Goal: Task Accomplishment & Management: Use online tool/utility

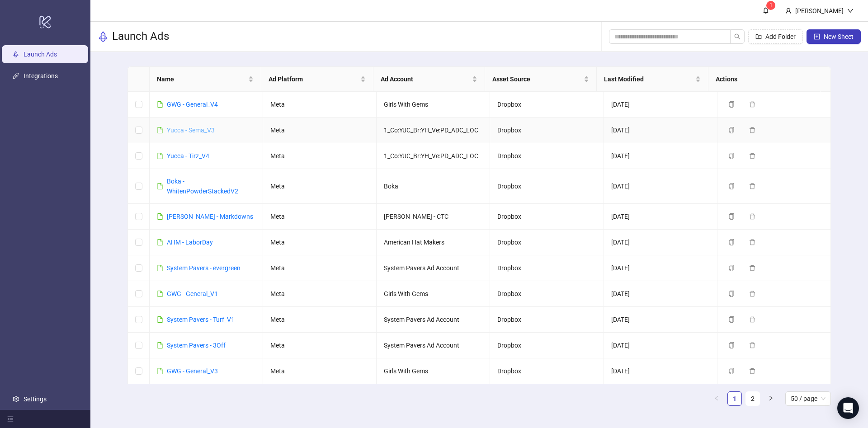
click at [199, 128] on link "Yucca - Sema_V3" at bounding box center [191, 130] width 48 height 7
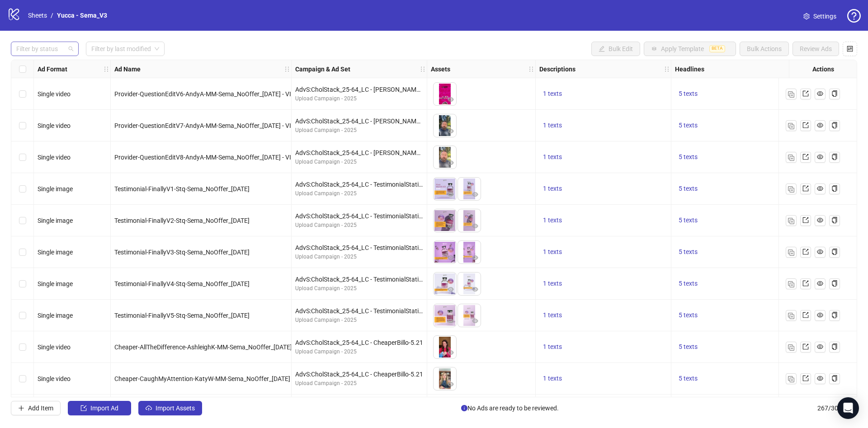
click at [29, 53] on div at bounding box center [40, 48] width 55 height 13
click at [35, 73] on div "Draft" at bounding box center [45, 67] width 64 height 14
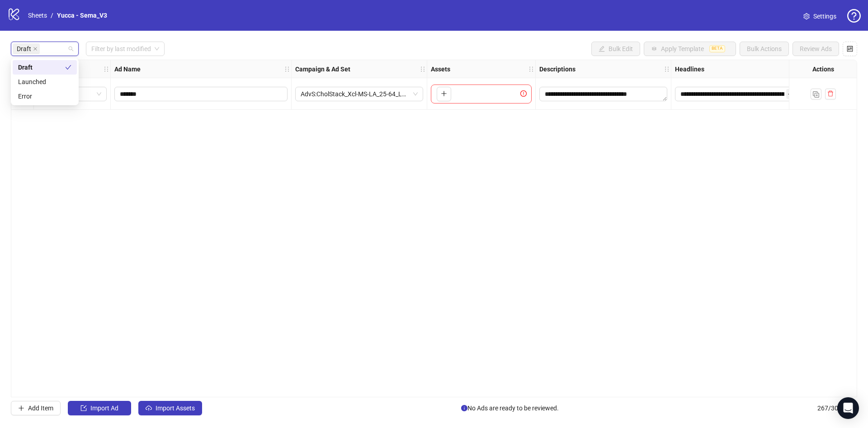
click at [299, 56] on div "Draft Filter by last modified Bulk Edit Apply Template BETA Bulk Actions Review…" at bounding box center [434, 49] width 846 height 14
click at [175, 401] on button "Import Assets" at bounding box center [170, 408] width 64 height 14
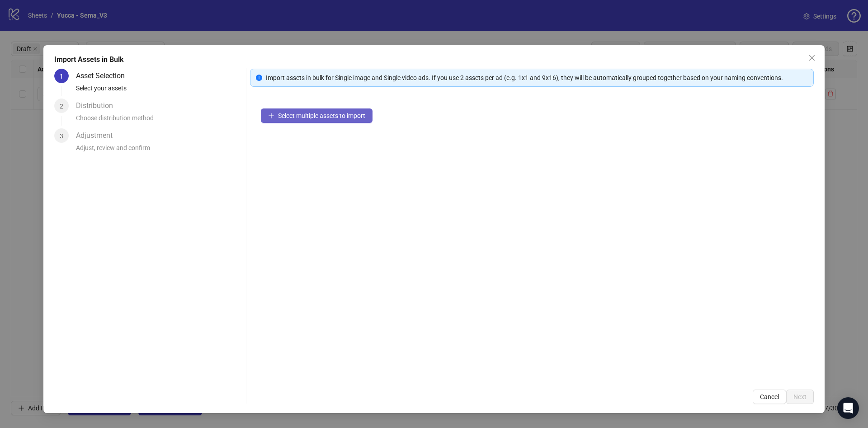
click at [342, 108] on div "Select multiple assets to import" at bounding box center [532, 238] width 564 height 281
drag, startPoint x: 376, startPoint y: 116, endPoint x: 337, endPoint y: 117, distance: 38.4
click at [376, 116] on div "Select multiple assets to import" at bounding box center [532, 238] width 564 height 281
click at [335, 116] on span "Select multiple assets to import" at bounding box center [321, 115] width 87 height 7
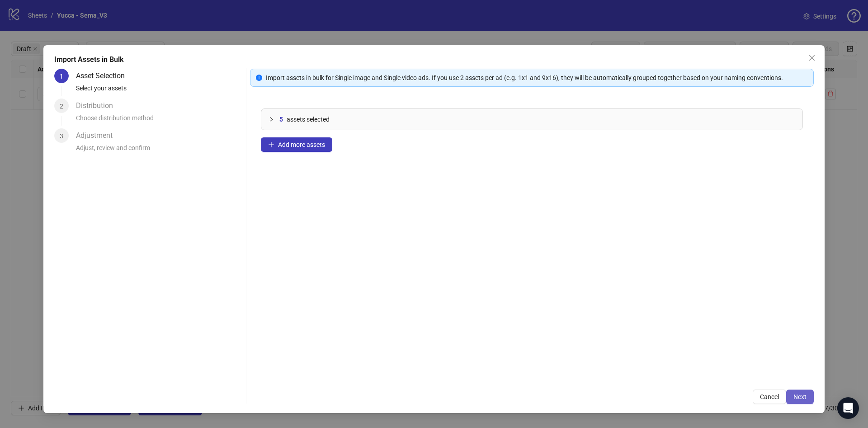
click at [809, 391] on button "Next" at bounding box center [800, 397] width 28 height 14
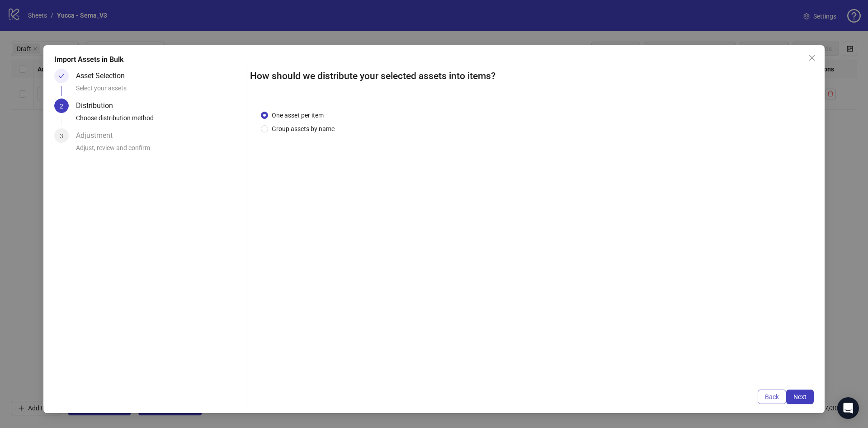
click at [771, 396] on span "Back" at bounding box center [772, 396] width 14 height 7
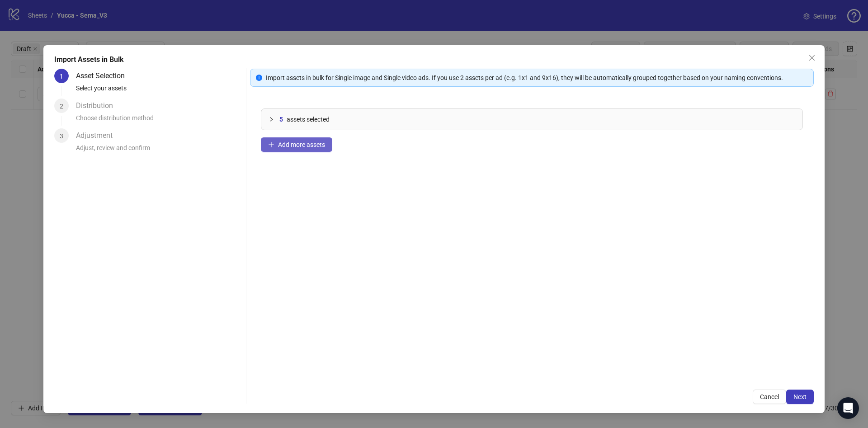
click at [288, 139] on button "Add more assets" at bounding box center [296, 144] width 71 height 14
click at [792, 399] on button "Next" at bounding box center [800, 397] width 28 height 14
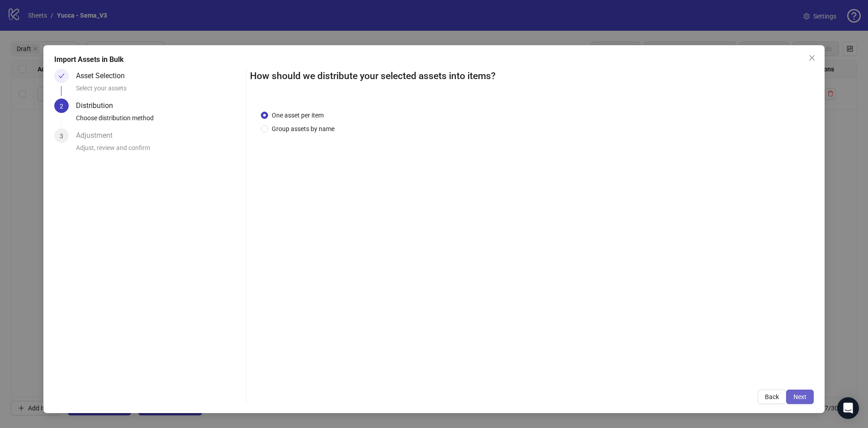
click at [795, 397] on span "Next" at bounding box center [799, 396] width 13 height 7
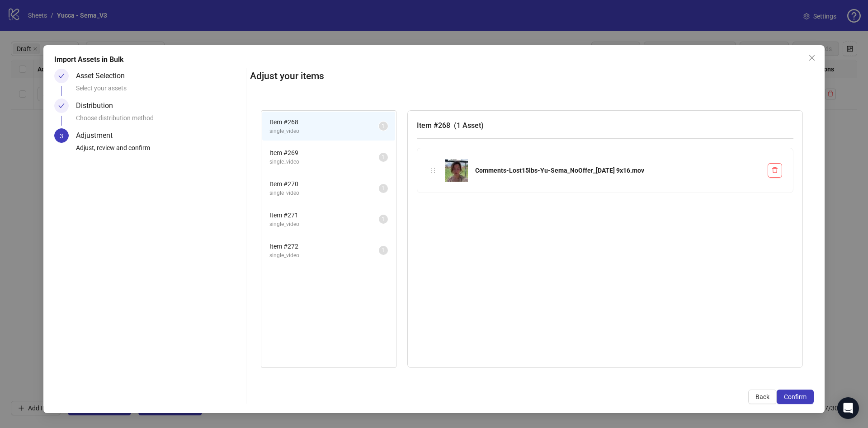
click at [795, 397] on span "Confirm" at bounding box center [795, 396] width 23 height 7
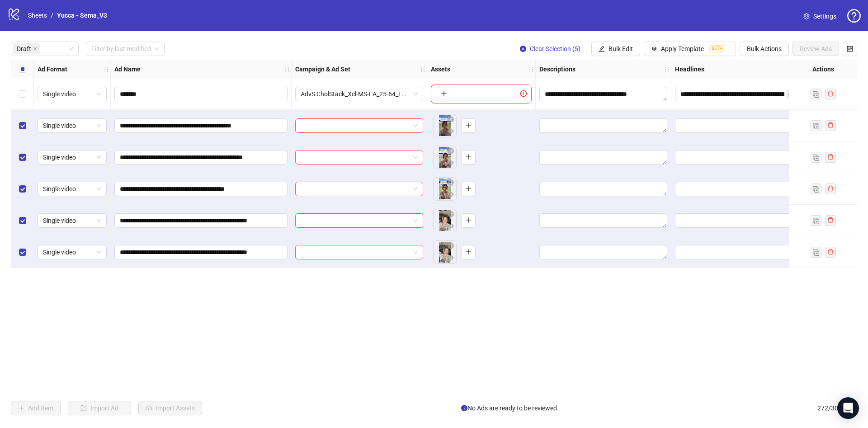
click at [27, 72] on div "Select all rows" at bounding box center [22, 69] width 23 height 18
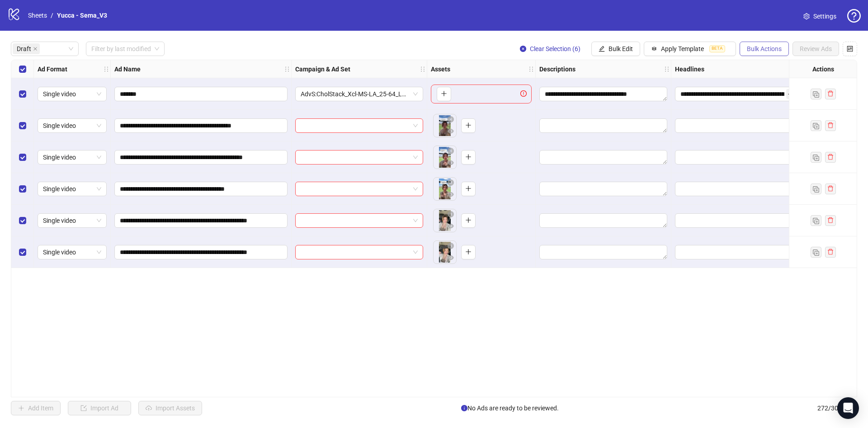
drag, startPoint x: 760, startPoint y: 53, endPoint x: 753, endPoint y: 56, distance: 7.5
click at [760, 52] on button "Bulk Actions" at bounding box center [764, 49] width 49 height 14
click at [16, 92] on div "Select row 1" at bounding box center [22, 94] width 23 height 32
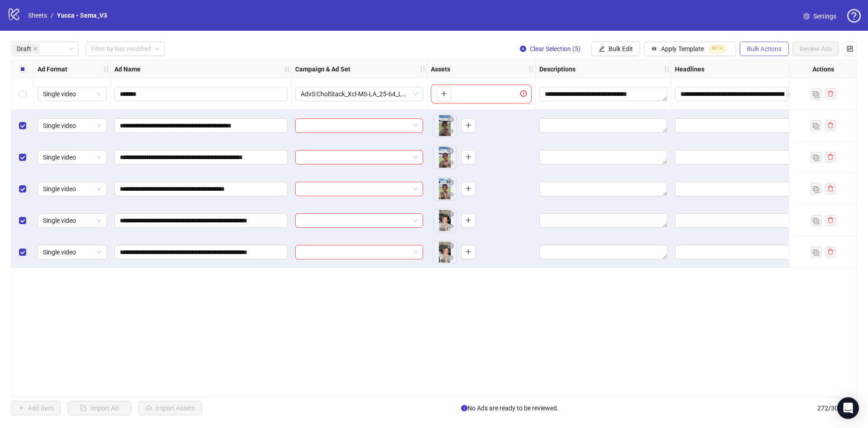
click at [774, 54] on button "Bulk Actions" at bounding box center [764, 49] width 49 height 14
click at [772, 65] on span "Delete" at bounding box center [777, 67] width 62 height 10
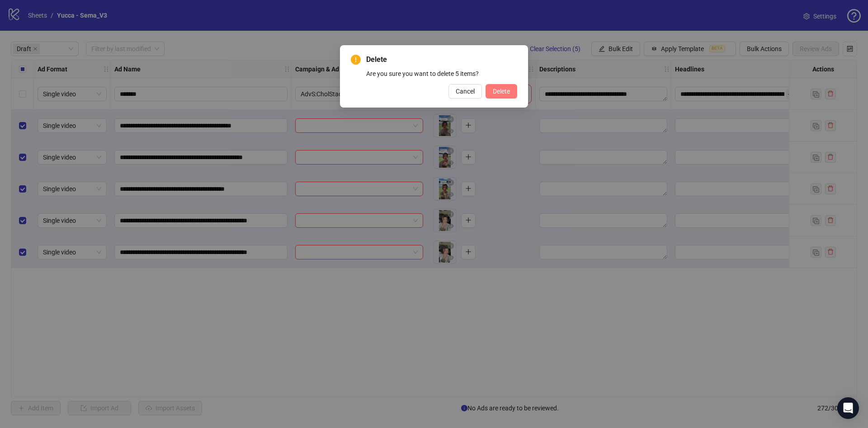
drag, startPoint x: 509, startPoint y: 93, endPoint x: 490, endPoint y: 95, distance: 18.7
click at [486, 95] on button "Delete" at bounding box center [502, 91] width 32 height 14
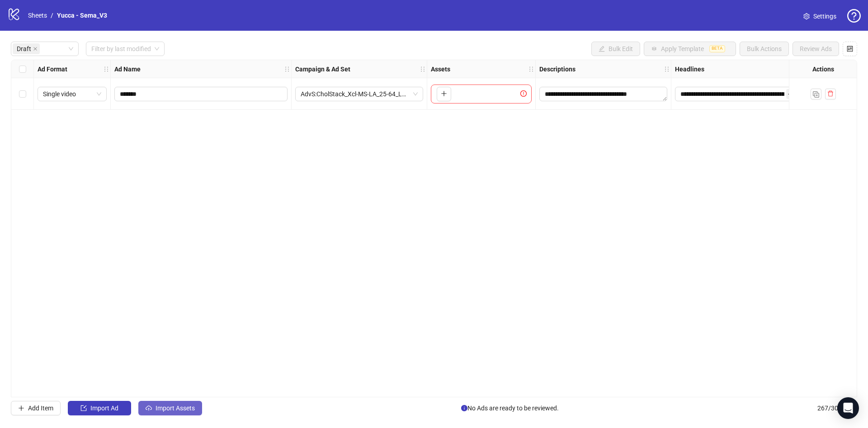
drag, startPoint x: 163, startPoint y: 401, endPoint x: 162, endPoint y: 409, distance: 8.2
click at [162, 409] on div "**********" at bounding box center [434, 229] width 868 height 396
click at [162, 409] on span "Import Assets" at bounding box center [175, 408] width 39 height 7
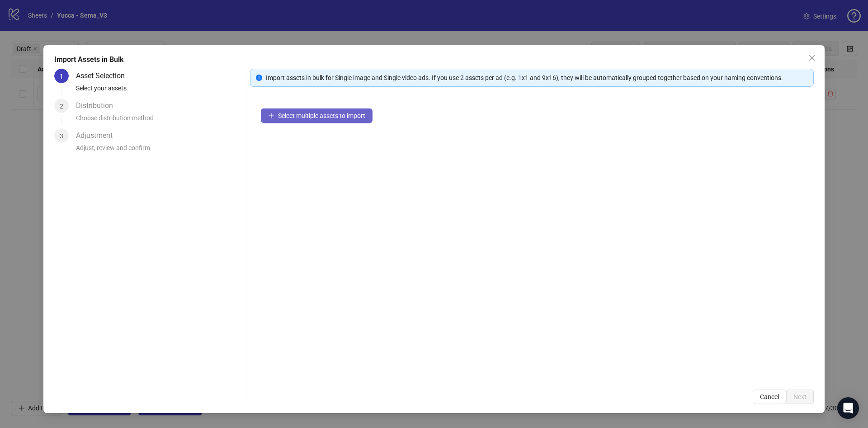
click at [354, 109] on button "Select multiple assets to import" at bounding box center [317, 115] width 112 height 14
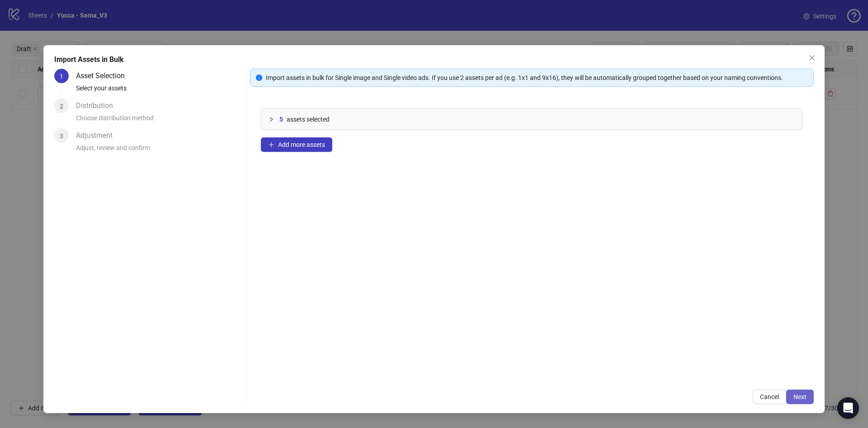
click at [790, 394] on button "Next" at bounding box center [800, 397] width 28 height 14
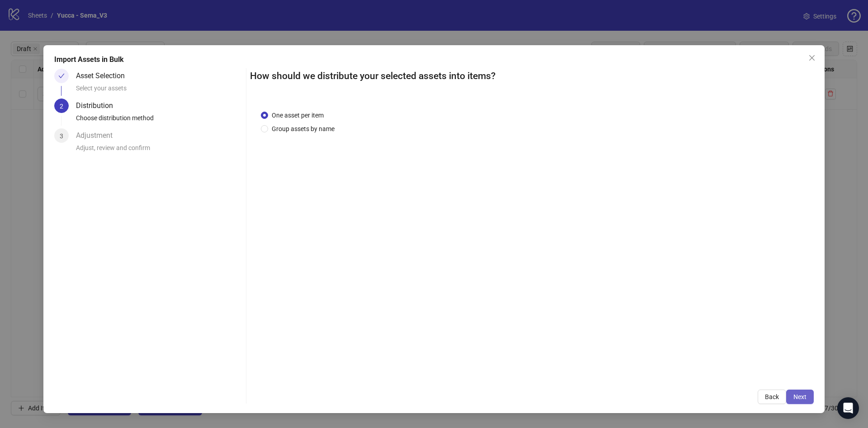
click at [810, 395] on button "Next" at bounding box center [800, 397] width 28 height 14
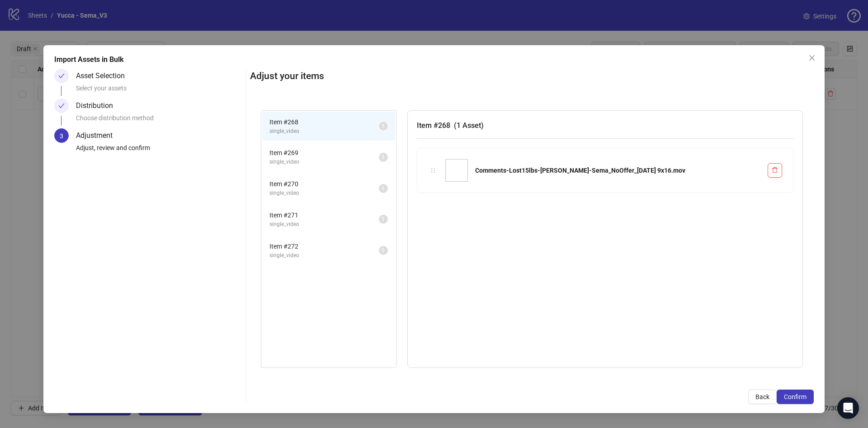
click at [810, 395] on button "Confirm" at bounding box center [795, 397] width 37 height 14
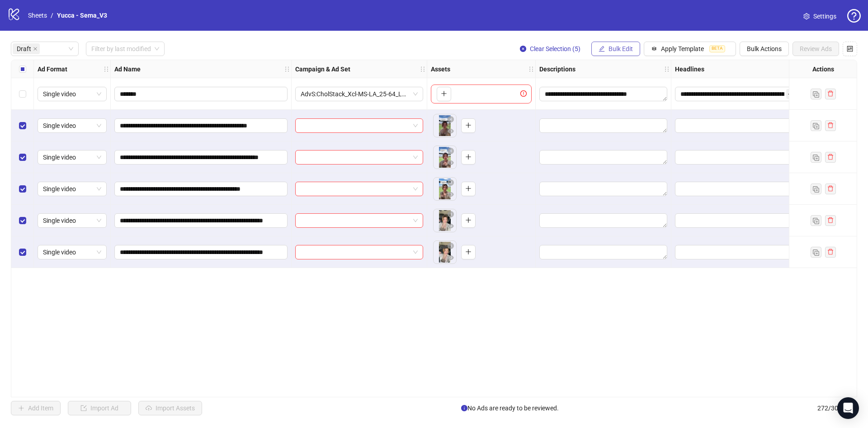
click at [618, 52] on span "Bulk Edit" at bounding box center [620, 48] width 24 height 7
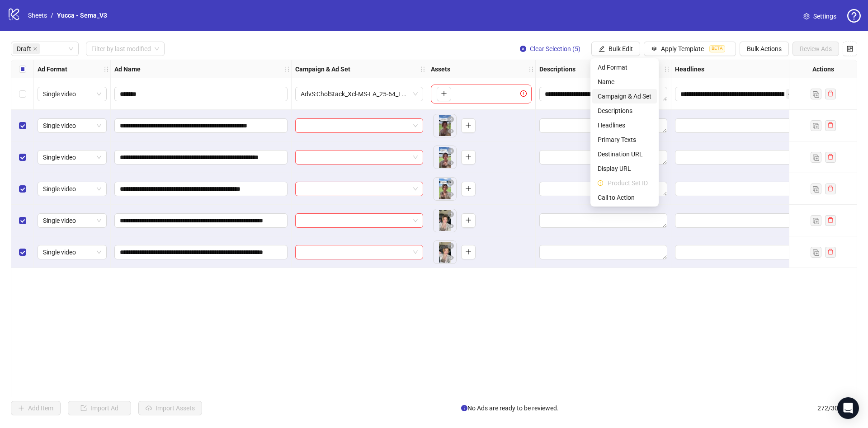
click at [639, 94] on span "Campaign & Ad Set" at bounding box center [625, 96] width 54 height 10
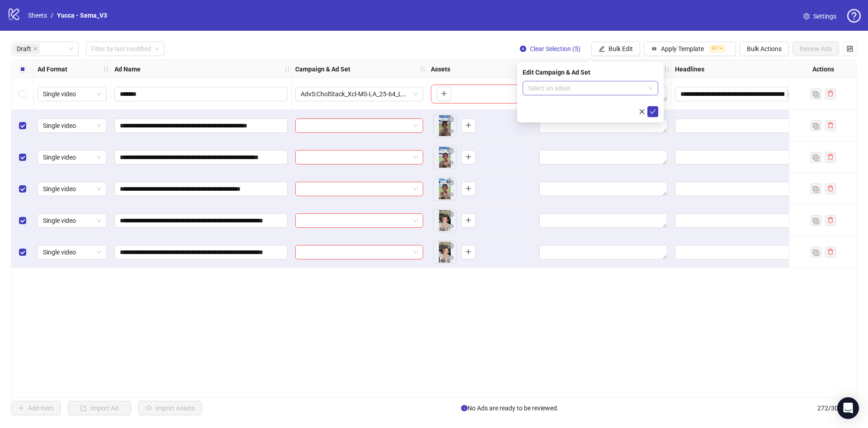
click at [602, 88] on input "search" at bounding box center [586, 88] width 117 height 14
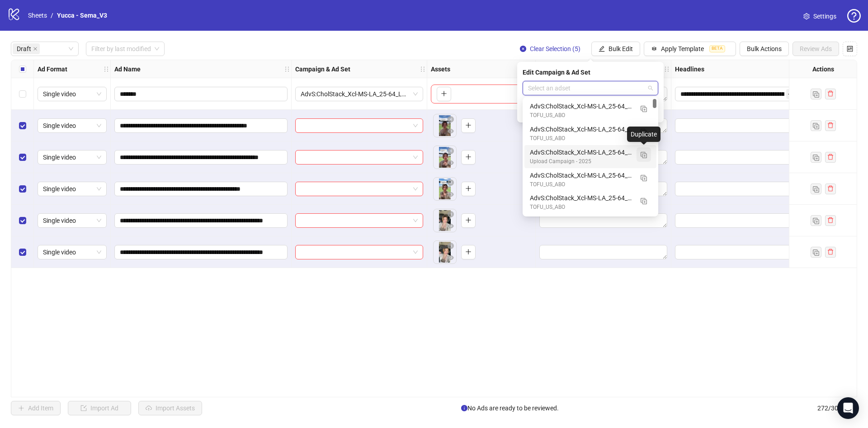
click at [644, 154] on img "button" at bounding box center [644, 155] width 6 height 6
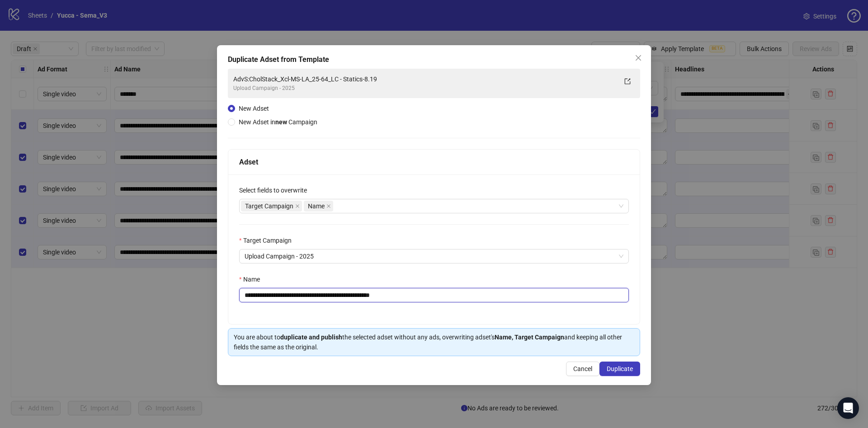
drag, startPoint x: 358, startPoint y: 297, endPoint x: 610, endPoint y: 320, distance: 253.8
click at [623, 316] on div "**********" at bounding box center [433, 250] width 411 height 150
type input "**********"
click at [616, 370] on span "Duplicate" at bounding box center [620, 368] width 26 height 7
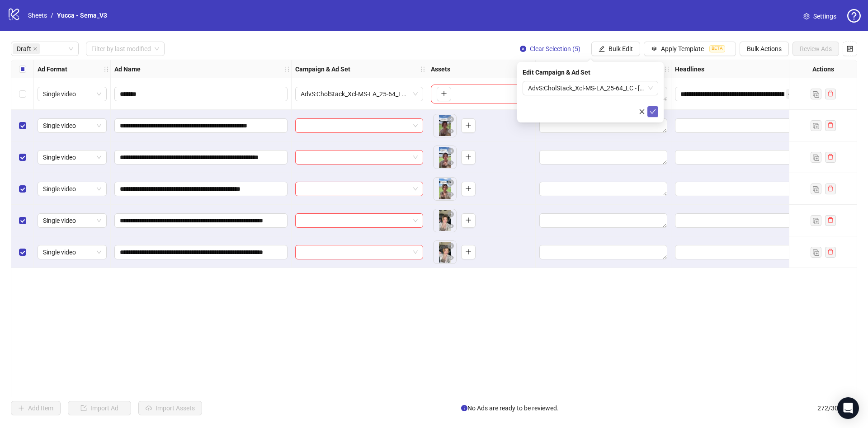
click at [656, 112] on button "submit" at bounding box center [652, 111] width 11 height 11
click at [606, 49] on button "Bulk Edit" at bounding box center [615, 49] width 49 height 14
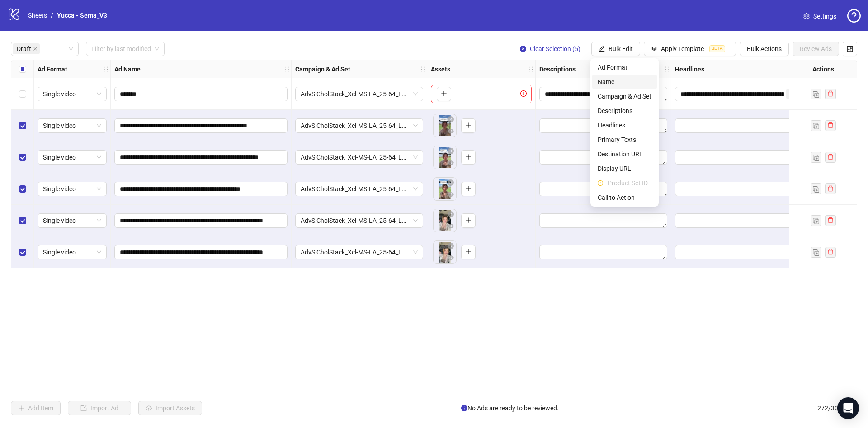
click at [619, 84] on span "Name" at bounding box center [625, 82] width 54 height 10
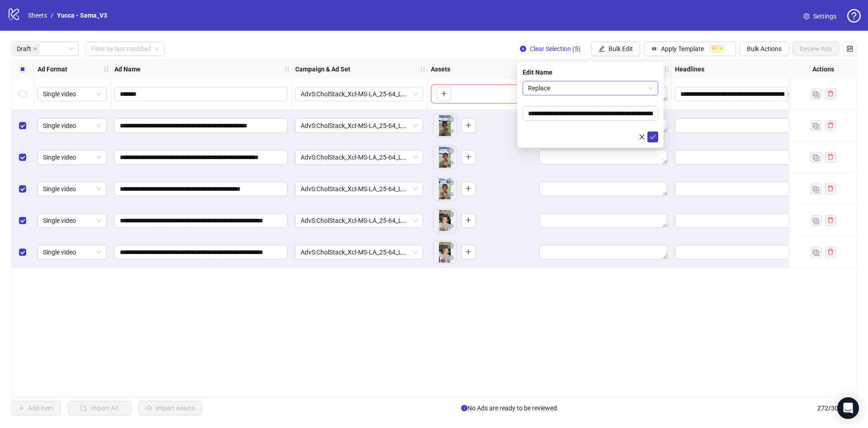
click at [609, 86] on span "Replace" at bounding box center [590, 88] width 125 height 14
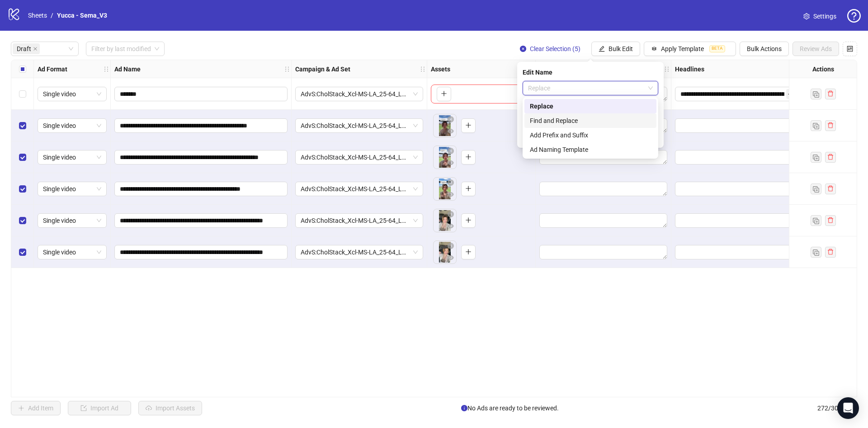
click at [587, 115] on div "Find and Replace" at bounding box center [590, 120] width 132 height 14
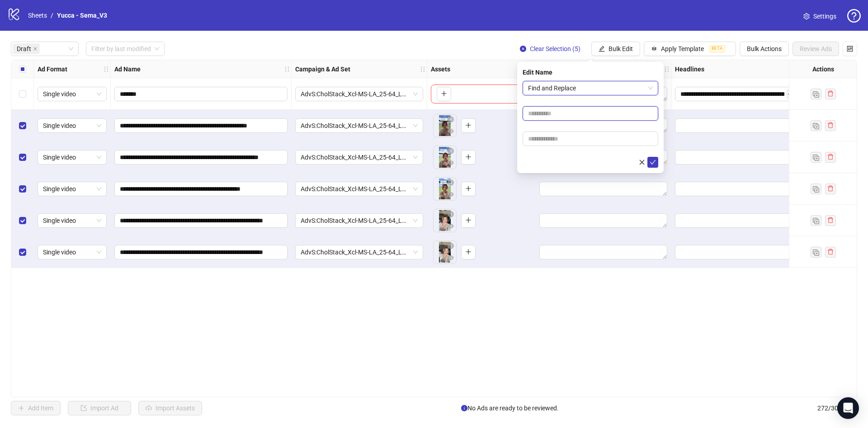
drag, startPoint x: 568, startPoint y: 108, endPoint x: 574, endPoint y: 117, distance: 9.8
click at [568, 108] on input "text" at bounding box center [591, 113] width 136 height 14
type input "****"
drag, startPoint x: 557, startPoint y: 142, endPoint x: 566, endPoint y: 142, distance: 8.1
click at [557, 142] on input "text" at bounding box center [591, 139] width 136 height 14
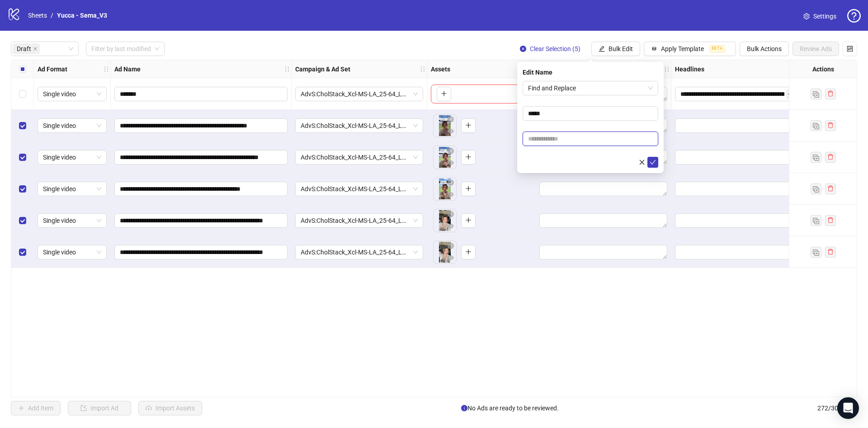
paste input "**********"
type input "**********"
drag, startPoint x: 543, startPoint y: 148, endPoint x: 604, endPoint y: 157, distance: 62.1
click at [543, 148] on form "**********" at bounding box center [591, 124] width 136 height 87
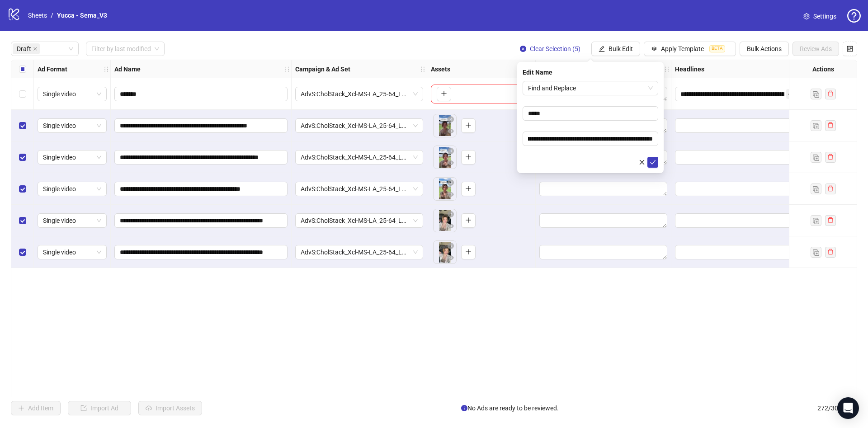
scroll to position [0, 0]
click at [652, 159] on icon "check" at bounding box center [653, 162] width 6 height 6
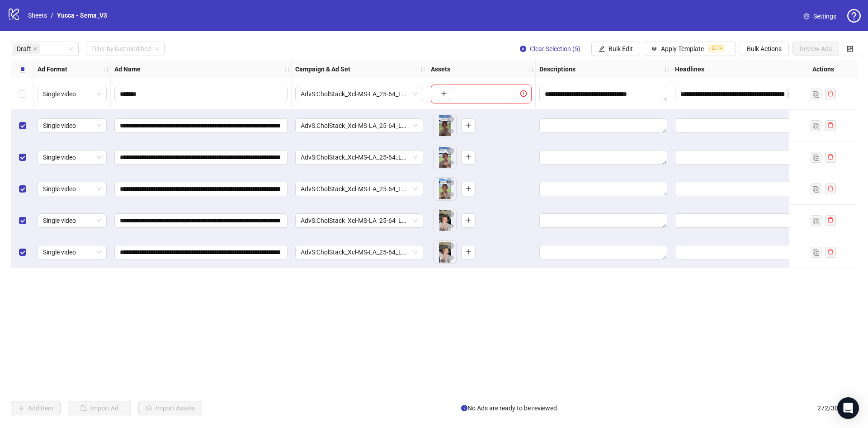
click at [21, 65] on label "Select all rows" at bounding box center [22, 69] width 7 height 10
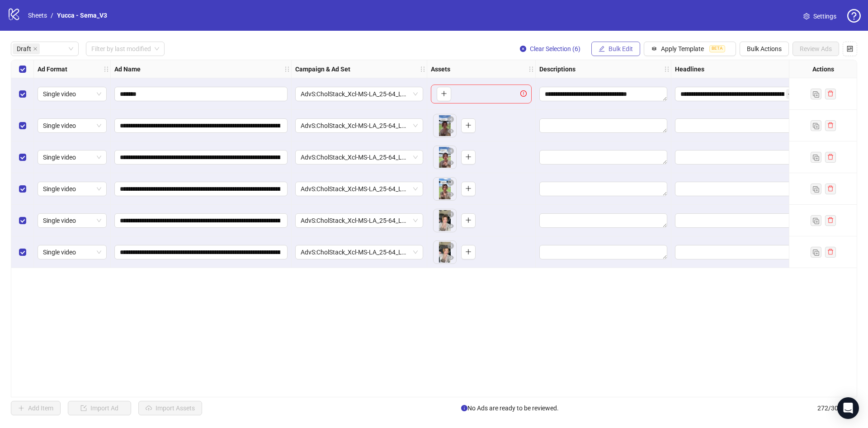
click at [603, 53] on button "Bulk Edit" at bounding box center [615, 49] width 49 height 14
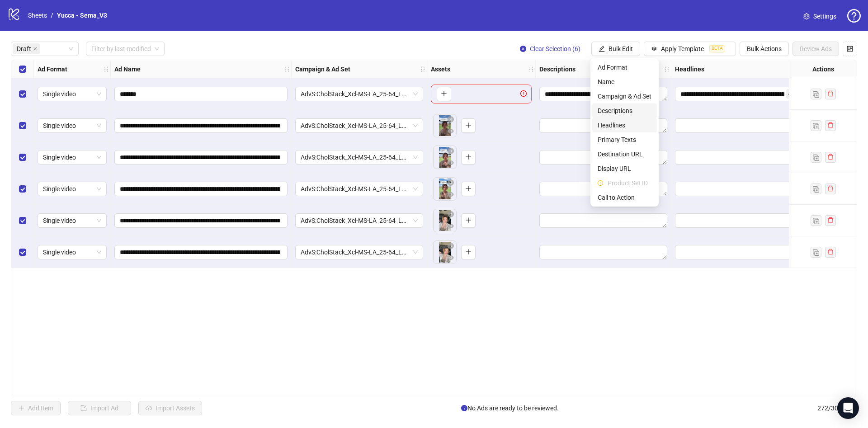
click at [635, 122] on span "Headlines" at bounding box center [625, 125] width 54 height 10
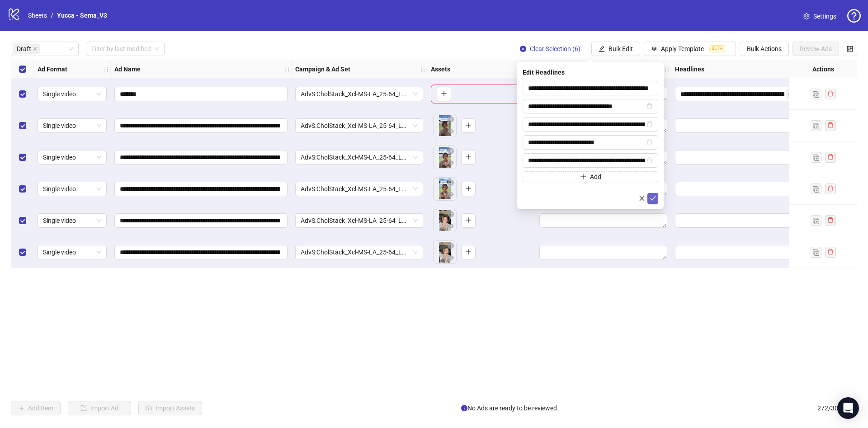
click at [653, 199] on icon "check" at bounding box center [653, 198] width 6 height 5
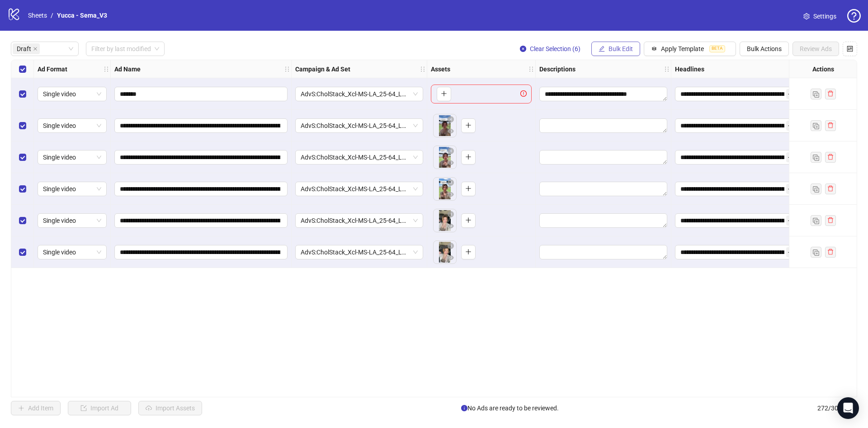
click at [613, 54] on button "Bulk Edit" at bounding box center [615, 49] width 49 height 14
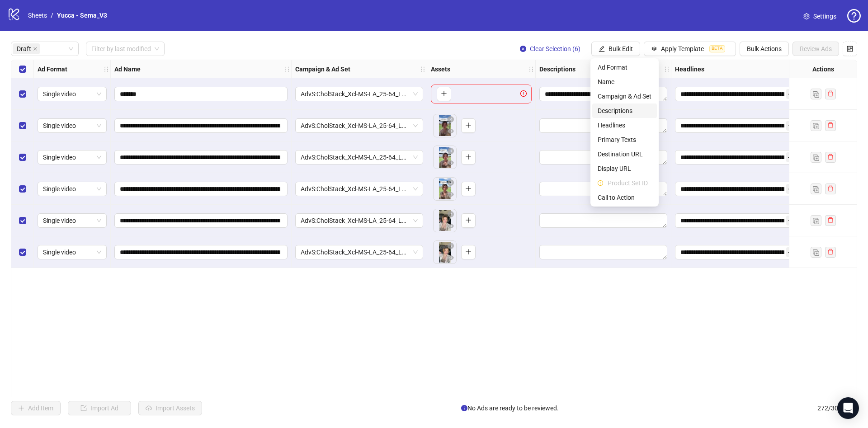
click at [628, 113] on span "Descriptions" at bounding box center [625, 111] width 54 height 10
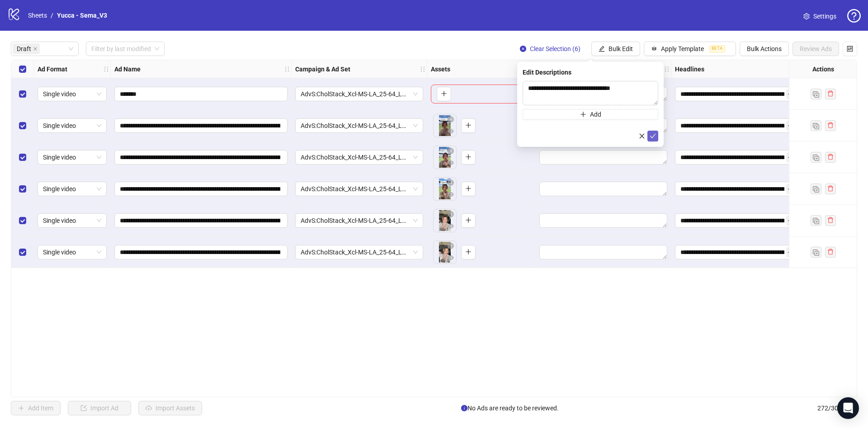
click at [656, 137] on icon "check" at bounding box center [653, 136] width 6 height 6
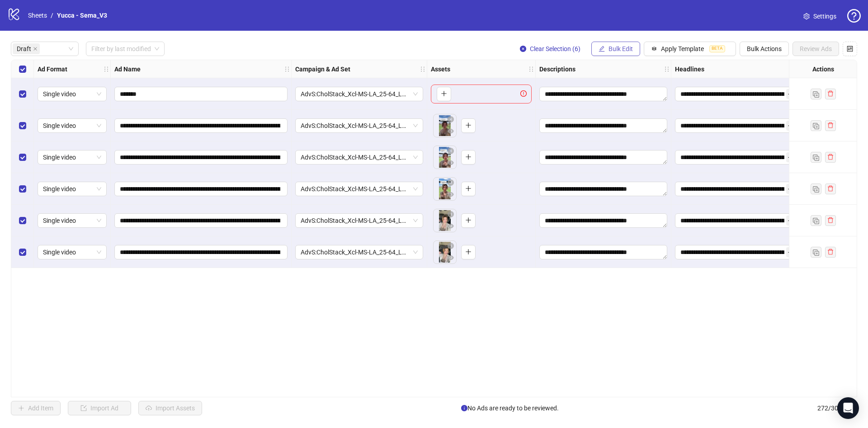
click at [628, 42] on button "Bulk Edit" at bounding box center [615, 49] width 49 height 14
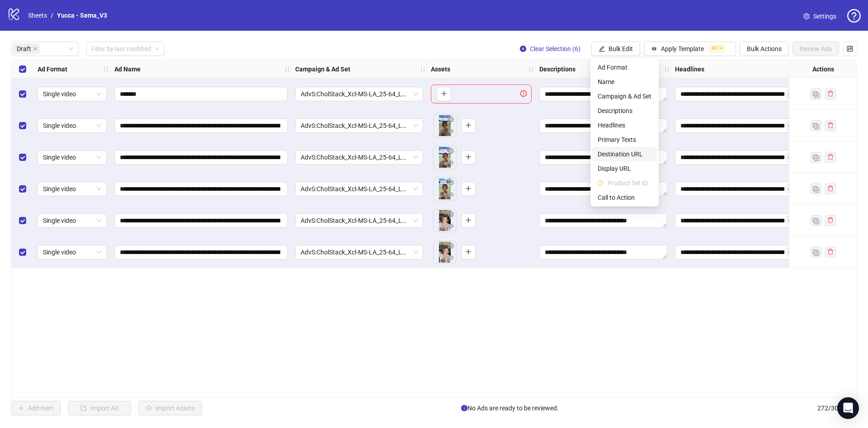
click at [644, 153] on span "Destination URL" at bounding box center [625, 154] width 54 height 10
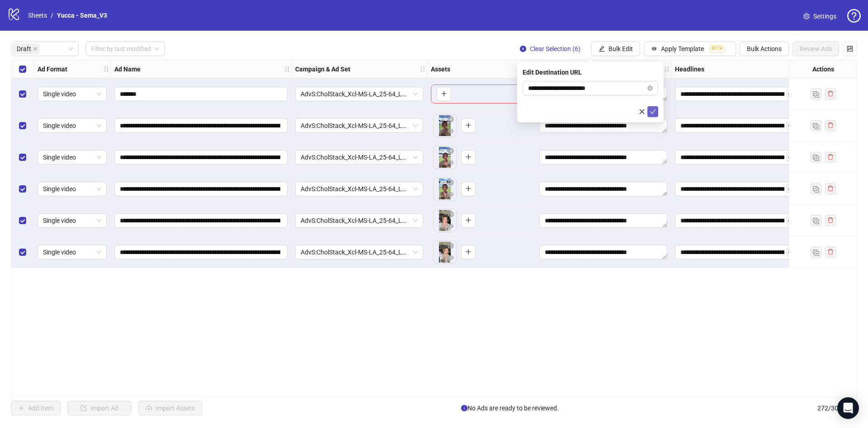
click at [655, 112] on icon "check" at bounding box center [653, 111] width 6 height 6
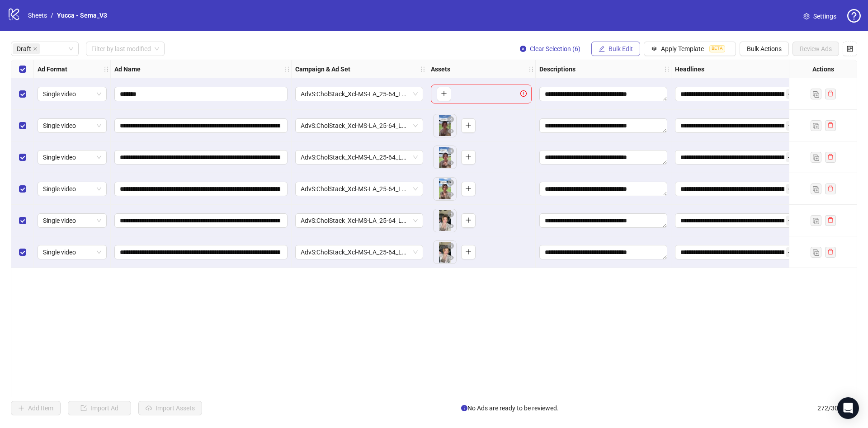
click at [617, 49] on span "Bulk Edit" at bounding box center [620, 48] width 24 height 7
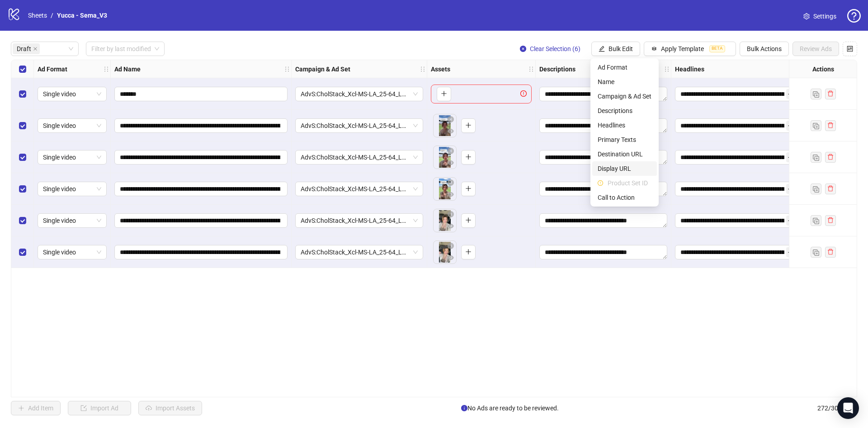
click at [625, 167] on span "Display URL" at bounding box center [625, 169] width 54 height 10
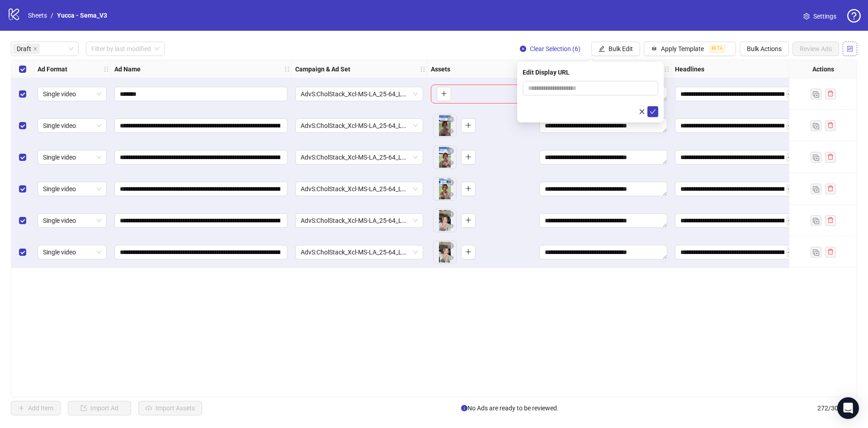
click at [851, 47] on icon "control" at bounding box center [850, 49] width 6 height 6
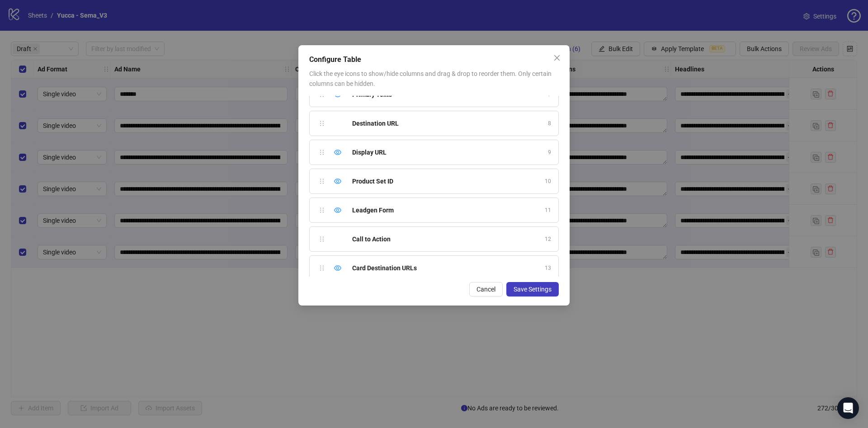
scroll to position [224, 0]
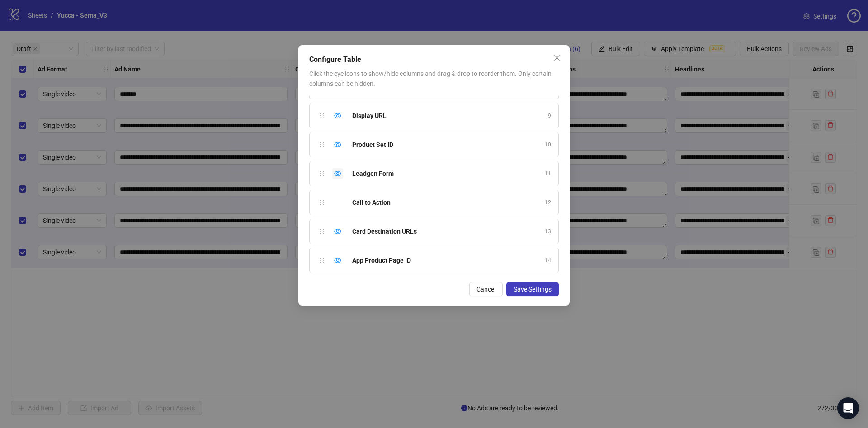
click at [342, 172] on div "Hide column" at bounding box center [337, 173] width 11 height 11
click at [341, 147] on div "Hide column" at bounding box center [337, 144] width 11 height 11
click at [337, 231] on icon "eye" at bounding box center [337, 231] width 7 height 7
click at [337, 259] on icon "eye" at bounding box center [337, 260] width 7 height 5
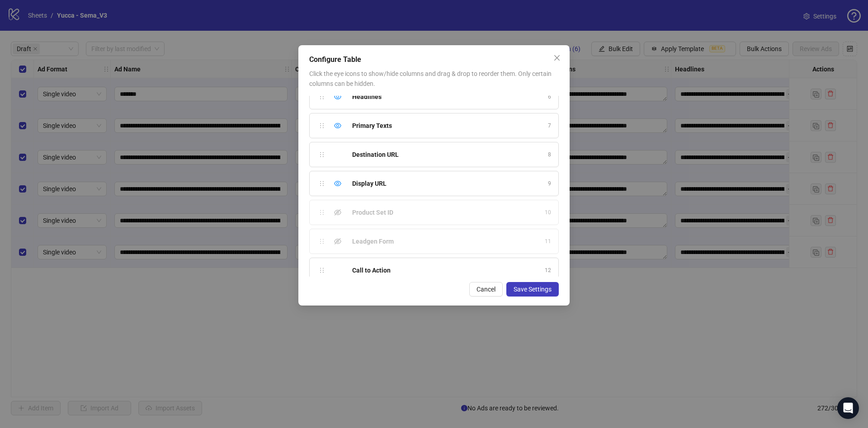
click at [347, 179] on div "Display URL 9" at bounding box center [434, 183] width 250 height 25
click at [340, 183] on div "Hide column" at bounding box center [337, 183] width 11 height 11
click at [556, 286] on button "Save Settings" at bounding box center [532, 289] width 52 height 14
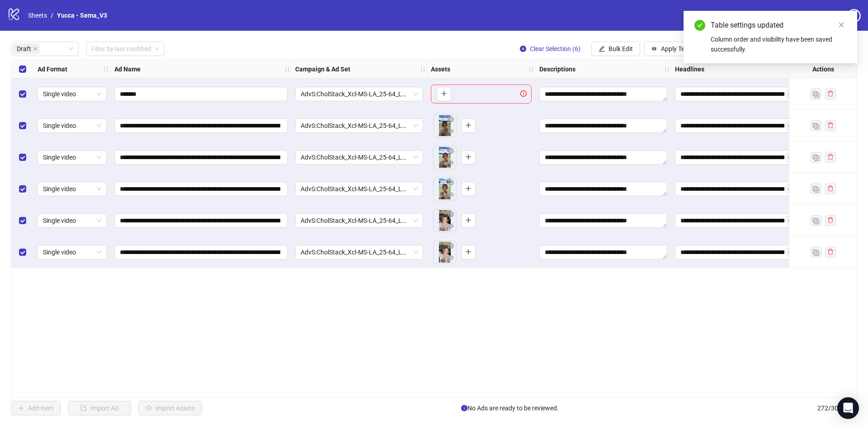
click at [621, 57] on div "**********" at bounding box center [434, 229] width 868 height 396
click at [621, 51] on span "Bulk Edit" at bounding box center [620, 48] width 24 height 7
click at [623, 169] on span "Call to Action" at bounding box center [625, 169] width 54 height 10
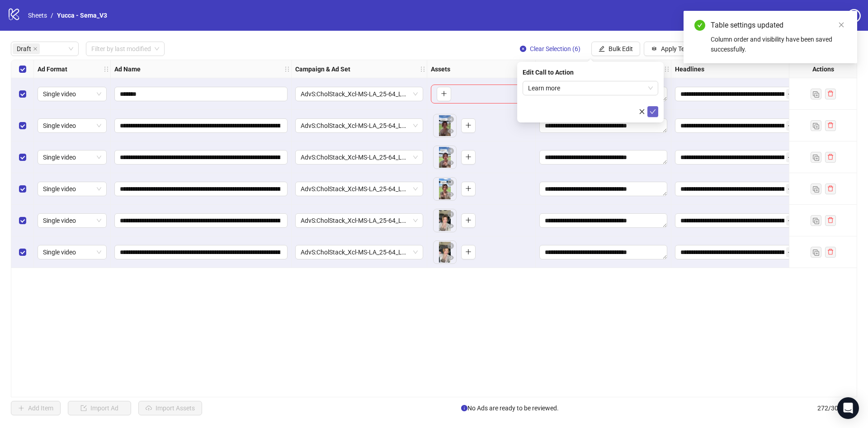
click at [650, 114] on span "submit" at bounding box center [653, 111] width 6 height 7
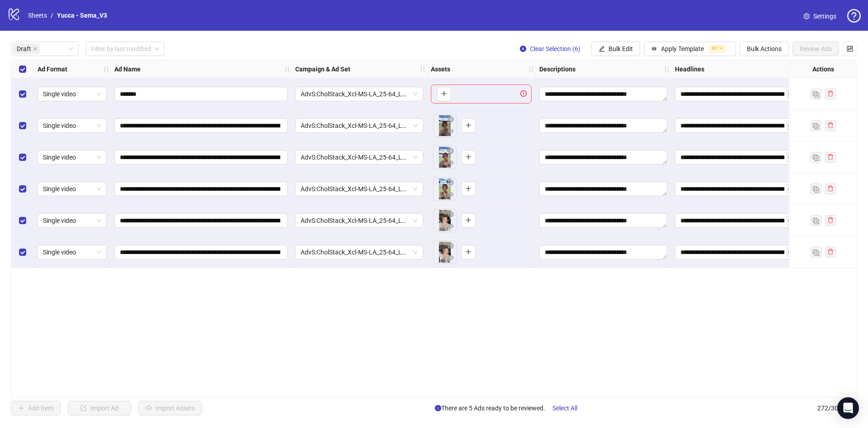
scroll to position [0, 271]
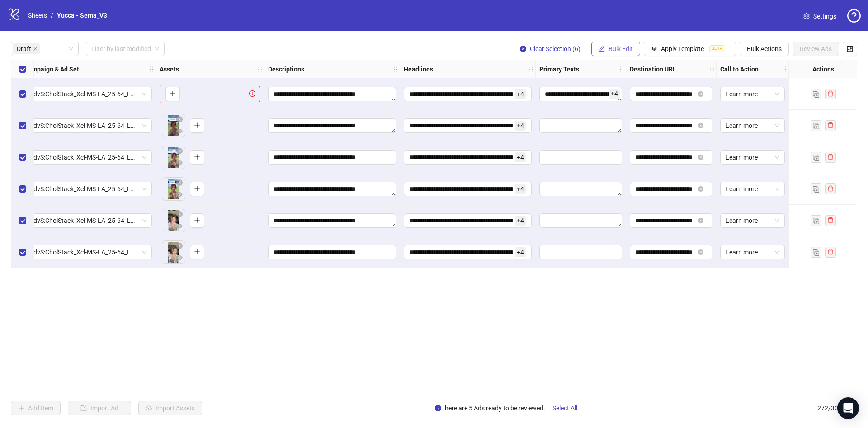
click at [614, 43] on button "Bulk Edit" at bounding box center [615, 49] width 49 height 14
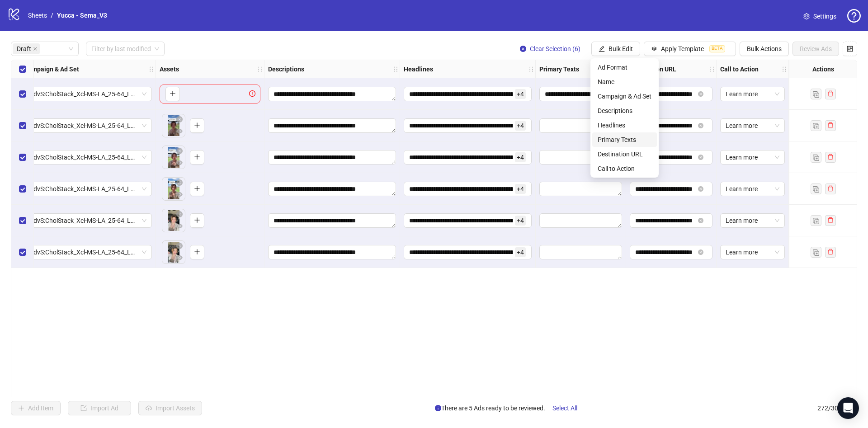
click at [632, 141] on span "Primary Texts" at bounding box center [625, 140] width 54 height 10
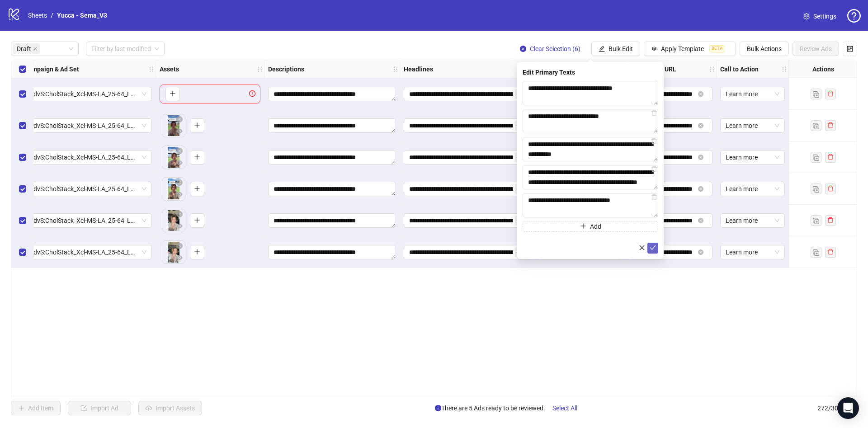
click at [657, 248] on button "submit" at bounding box center [652, 248] width 11 height 11
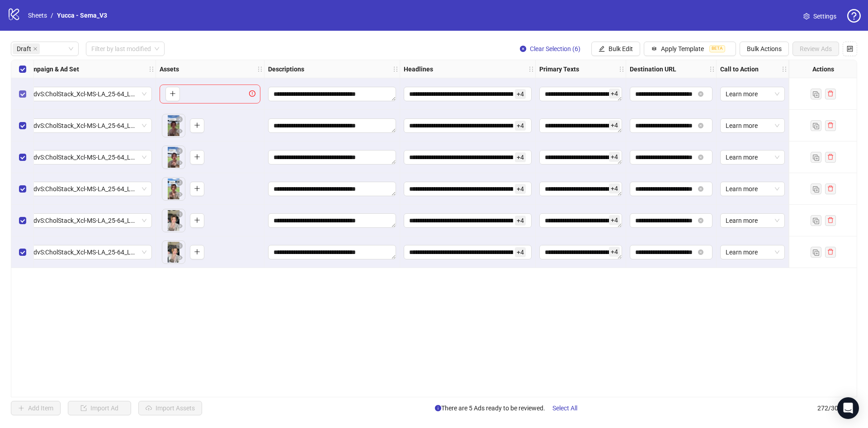
click at [21, 98] on label "Select row 1" at bounding box center [22, 94] width 7 height 10
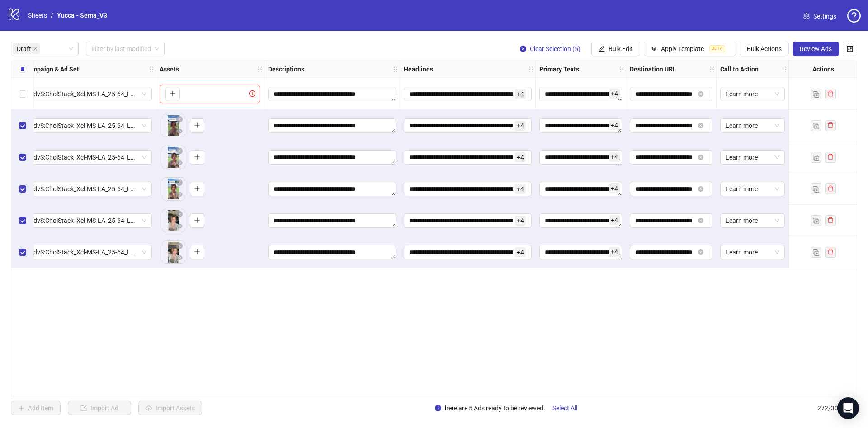
click at [821, 39] on div "**********" at bounding box center [434, 229] width 868 height 396
click at [817, 44] on button "Review Ads" at bounding box center [815, 49] width 47 height 14
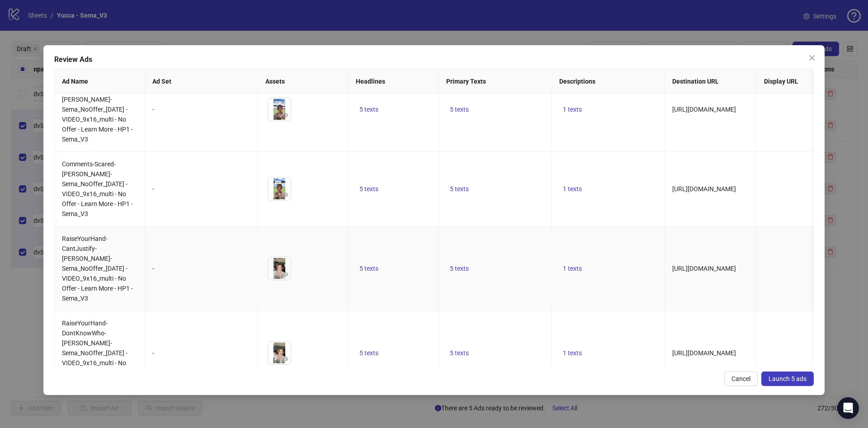
scroll to position [0, 0]
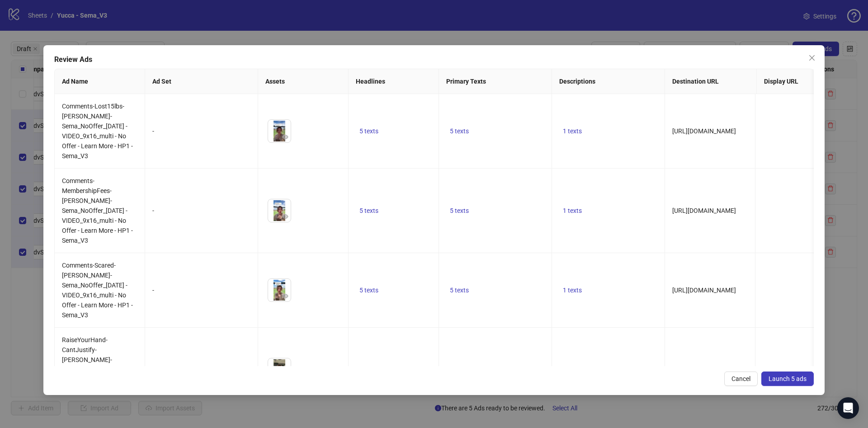
click at [772, 375] on span "Launch 5 ads" at bounding box center [788, 378] width 38 height 7
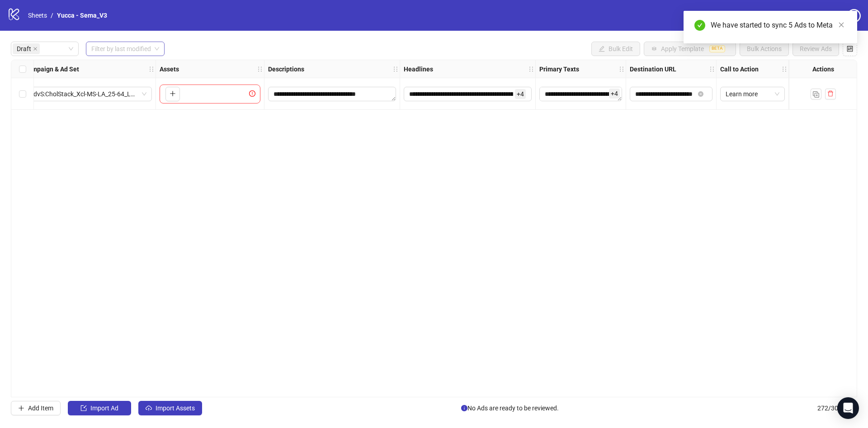
click at [103, 48] on input "search" at bounding box center [121, 49] width 60 height 14
click at [107, 64] on div "[DATE]" at bounding box center [125, 67] width 65 height 10
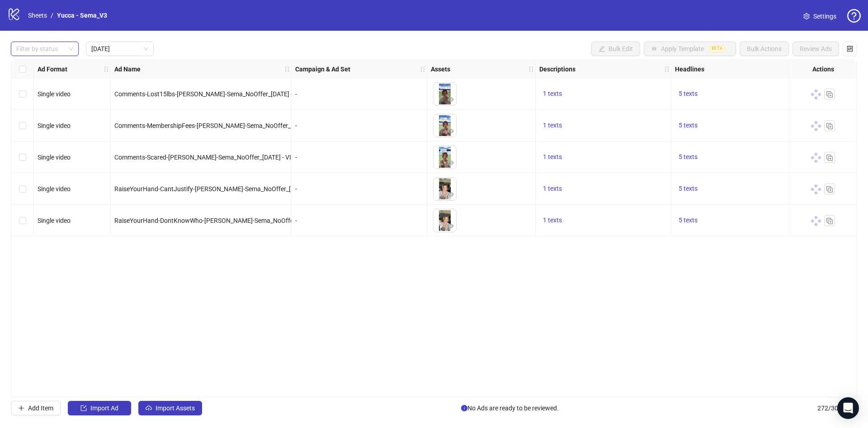
scroll to position [0, 271]
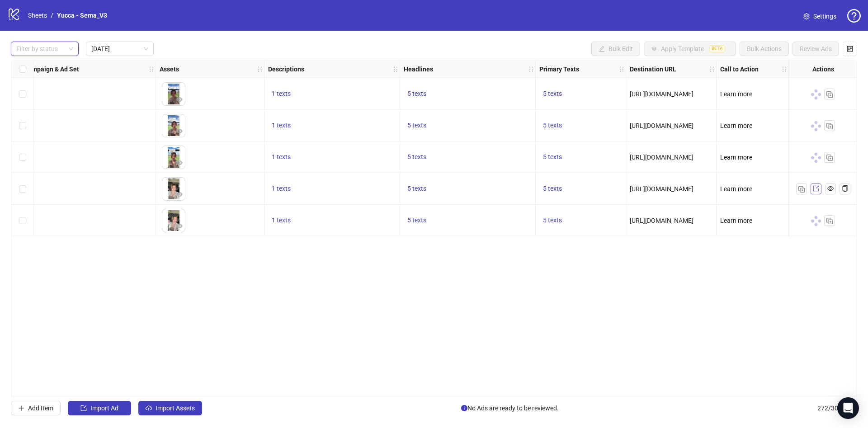
click at [817, 192] on span at bounding box center [816, 189] width 6 height 10
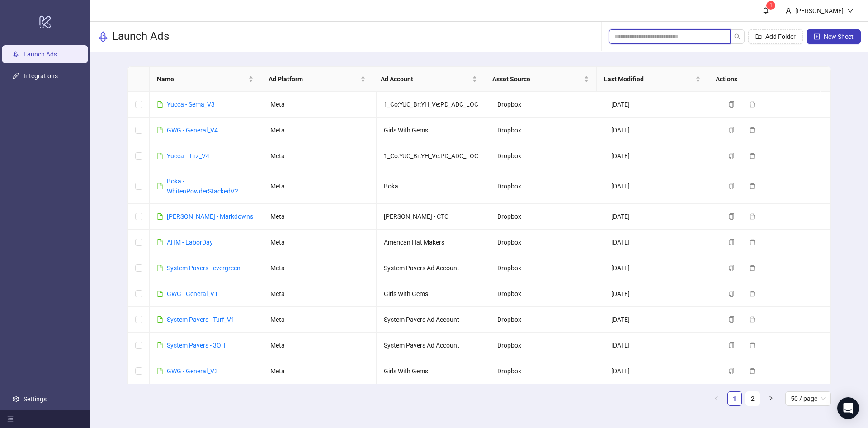
click at [691, 36] on input "search" at bounding box center [666, 37] width 104 height 10
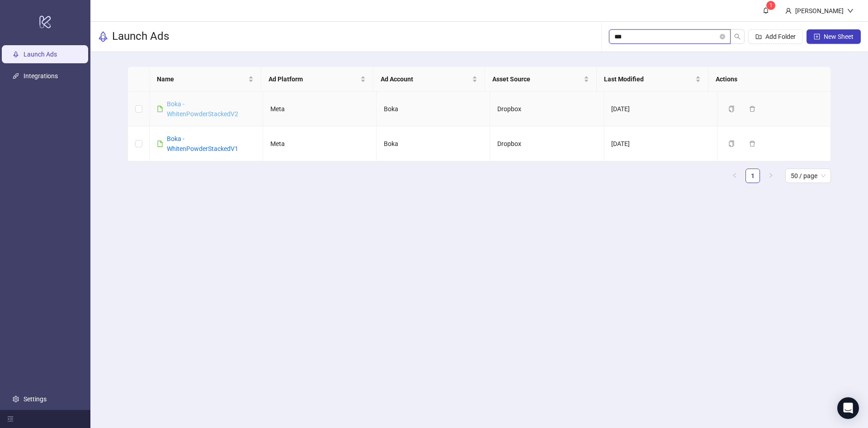
type input "***"
click at [207, 111] on link "Boka - WhitenPowderStackedV2" at bounding box center [202, 108] width 71 height 17
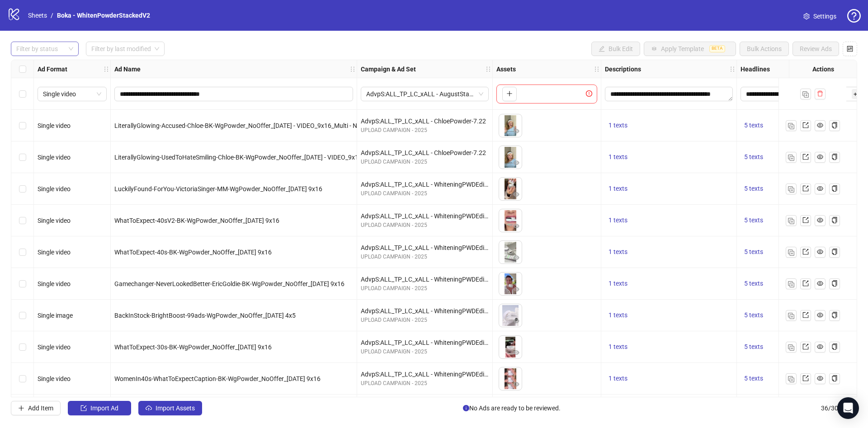
click at [29, 47] on div at bounding box center [40, 48] width 55 height 13
click at [34, 67] on div "Draft" at bounding box center [44, 67] width 53 height 10
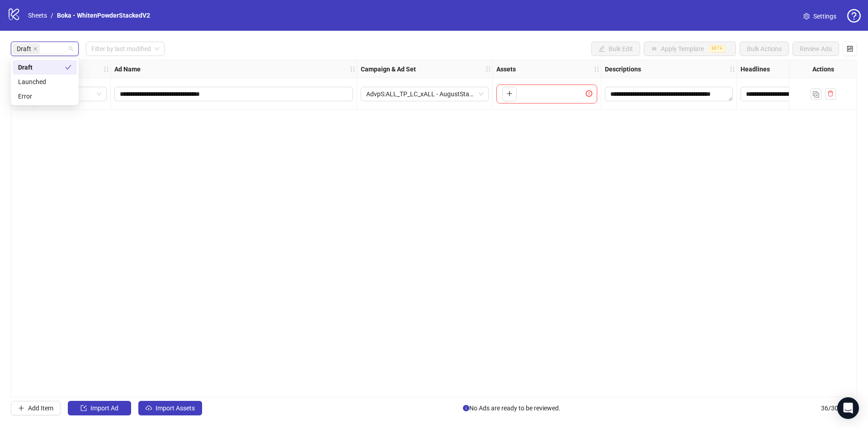
click at [202, 51] on div "Draft Filter by last modified Bulk Edit Apply Template BETA Bulk Actions Review…" at bounding box center [434, 49] width 846 height 14
click at [120, 49] on input "search" at bounding box center [121, 49] width 60 height 14
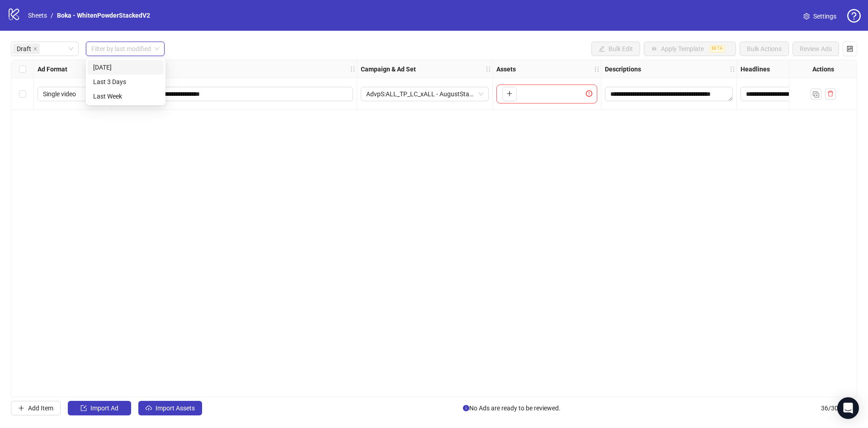
click at [304, 50] on div "Draft Filter by last modified Bulk Edit Apply Template BETA Bulk Actions Review…" at bounding box center [434, 49] width 846 height 14
click at [194, 408] on span "Import Assets" at bounding box center [175, 408] width 39 height 7
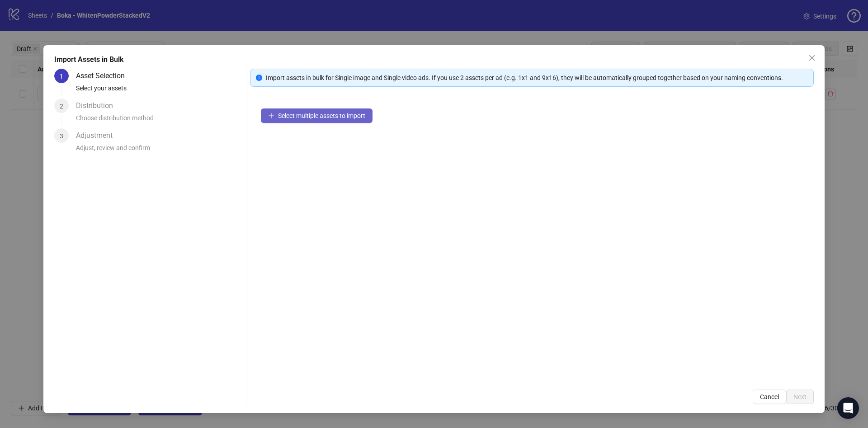
click at [356, 118] on span "Select multiple assets to import" at bounding box center [321, 115] width 87 height 7
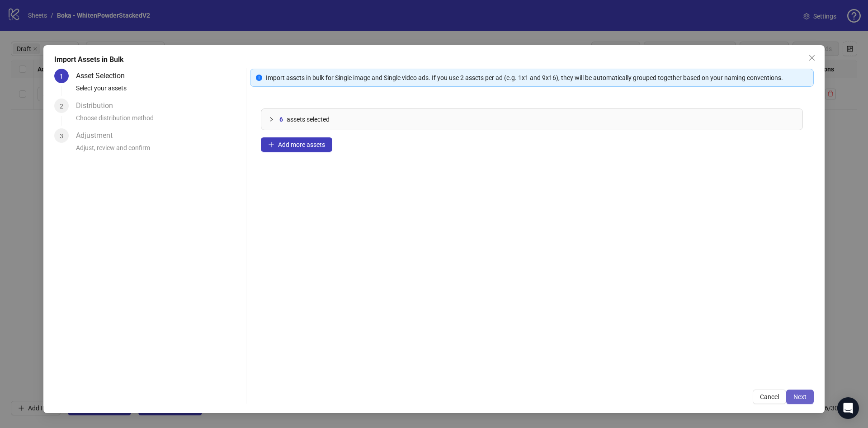
click at [811, 404] on div "Import Assets in Bulk 1 Asset Selection Select your assets 2 Distribution Choos…" at bounding box center [433, 229] width 781 height 368
click at [802, 397] on span "Next" at bounding box center [799, 396] width 13 height 7
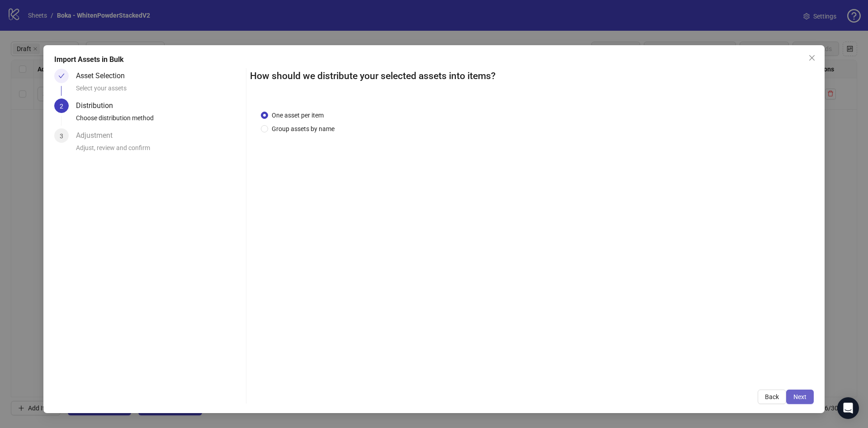
click at [802, 396] on span "Next" at bounding box center [799, 396] width 13 height 7
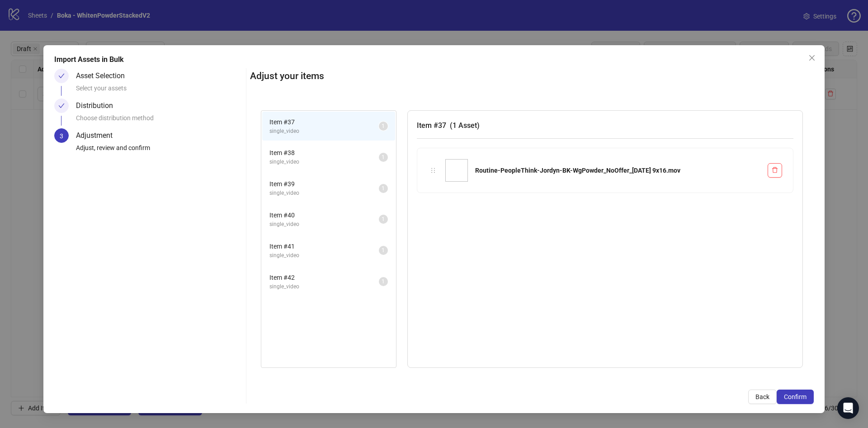
click at [802, 396] on span "Confirm" at bounding box center [795, 396] width 23 height 7
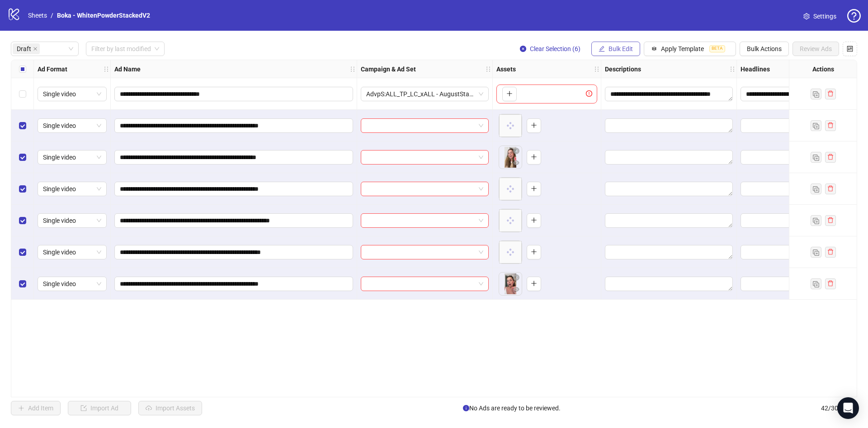
click at [623, 48] on span "Bulk Edit" at bounding box center [620, 48] width 24 height 7
click at [620, 82] on span "Name" at bounding box center [625, 82] width 54 height 10
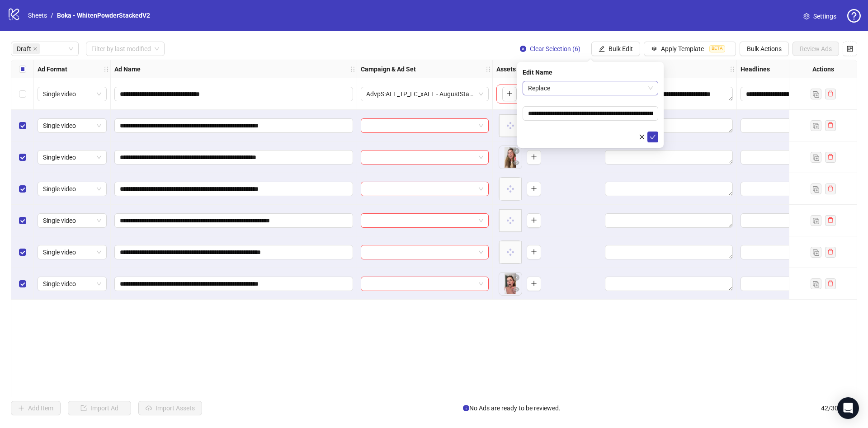
click at [563, 90] on span "Replace" at bounding box center [590, 88] width 125 height 14
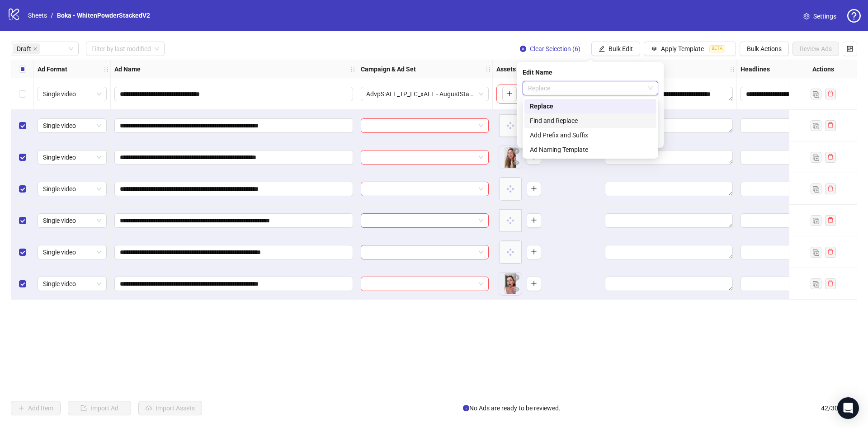
click at [567, 116] on div "Find and Replace" at bounding box center [590, 121] width 121 height 10
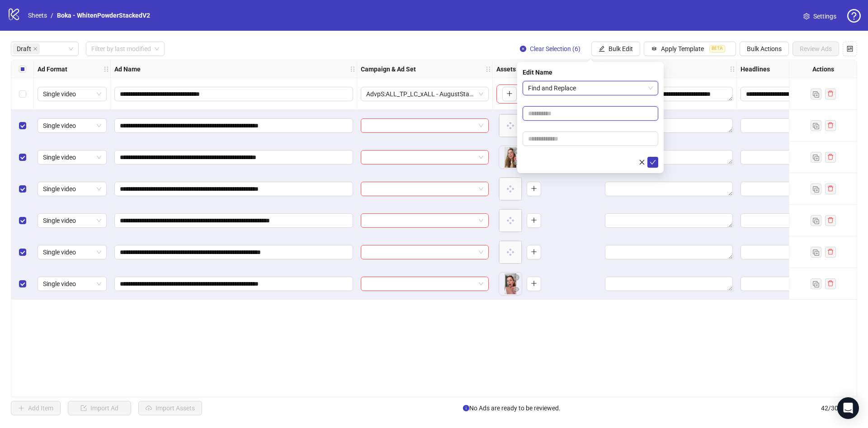
drag, startPoint x: 570, startPoint y: 109, endPoint x: 570, endPoint y: 118, distance: 8.6
click at [570, 109] on input "text" at bounding box center [591, 113] width 136 height 14
type input "****"
click at [550, 137] on input "text" at bounding box center [591, 139] width 136 height 14
paste input "**********"
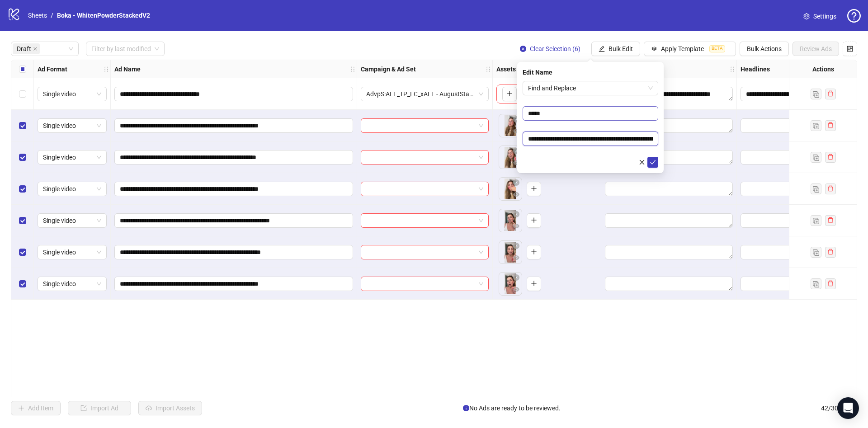
scroll to position [0, 102]
type input "**********"
click at [650, 163] on icon "check" at bounding box center [653, 162] width 6 height 6
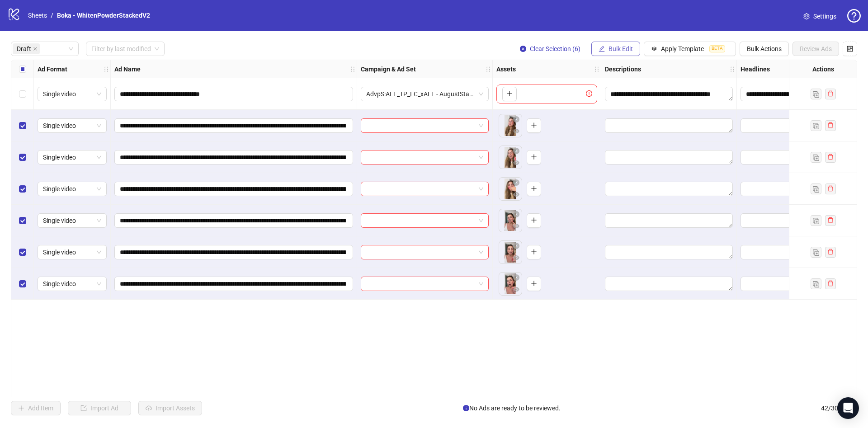
click at [619, 45] on span "Bulk Edit" at bounding box center [620, 48] width 24 height 7
click at [636, 91] on span "Campaign & Ad Set" at bounding box center [625, 96] width 54 height 10
click at [607, 88] on input "search" at bounding box center [586, 88] width 117 height 14
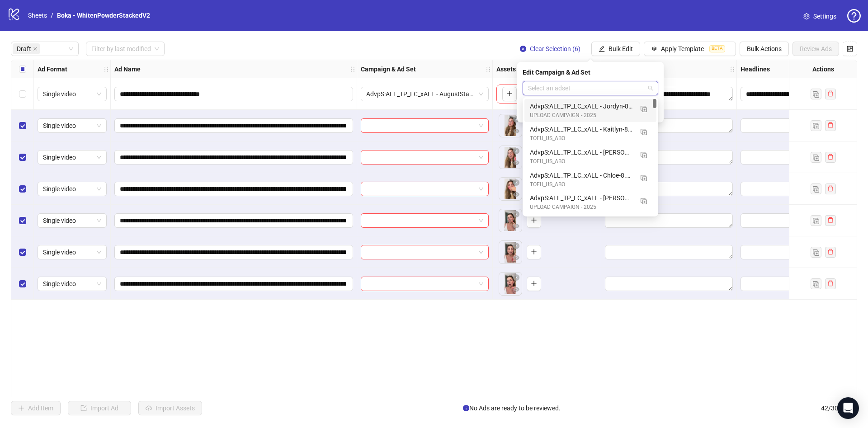
click at [613, 106] on div "AdvpS:ALL_TP_LC_xALL - Jordyn-8.29" at bounding box center [581, 106] width 103 height 10
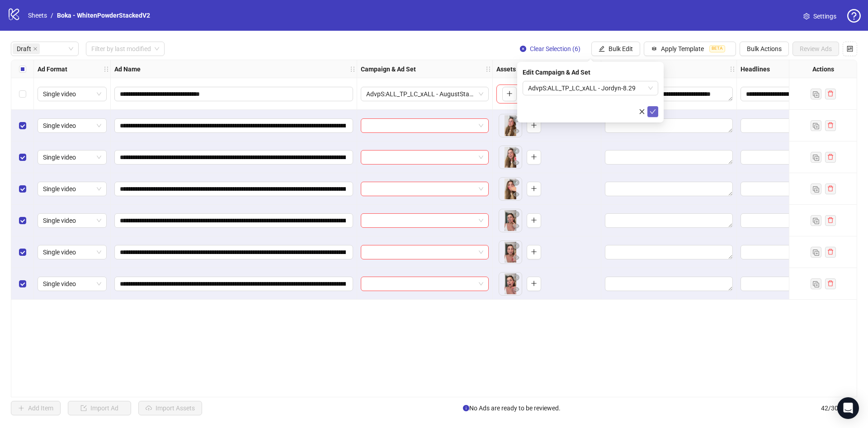
click at [655, 113] on icon "check" at bounding box center [653, 111] width 6 height 6
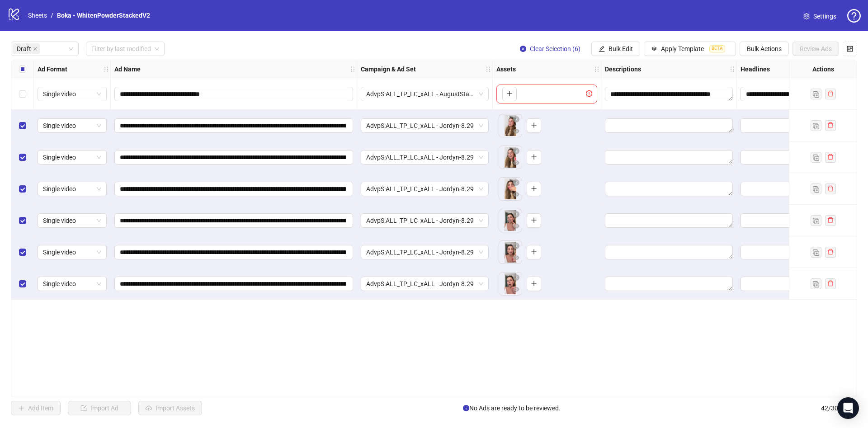
click at [16, 75] on div "Select all rows" at bounding box center [22, 69] width 23 height 18
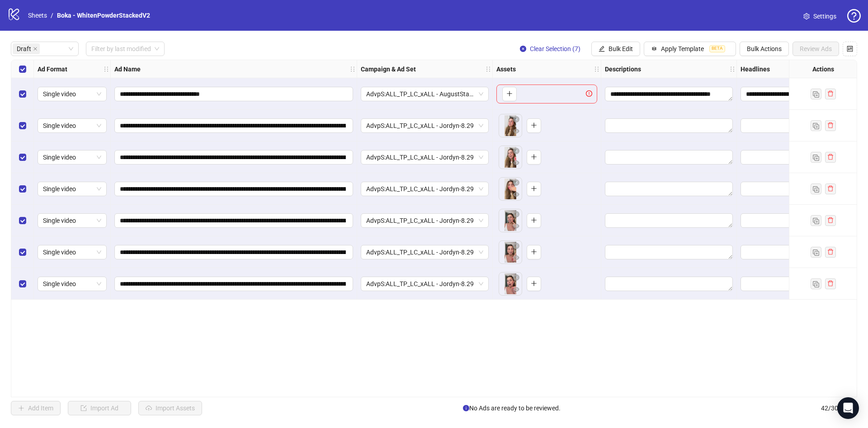
click at [17, 75] on div "Select all rows" at bounding box center [22, 69] width 23 height 18
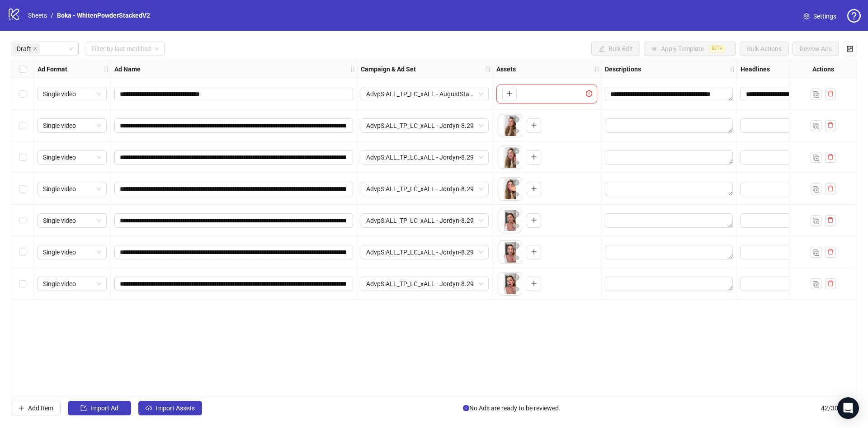
click at [19, 74] on label "Select all rows" at bounding box center [22, 69] width 7 height 10
click at [23, 74] on div "Select all rows" at bounding box center [22, 69] width 23 height 18
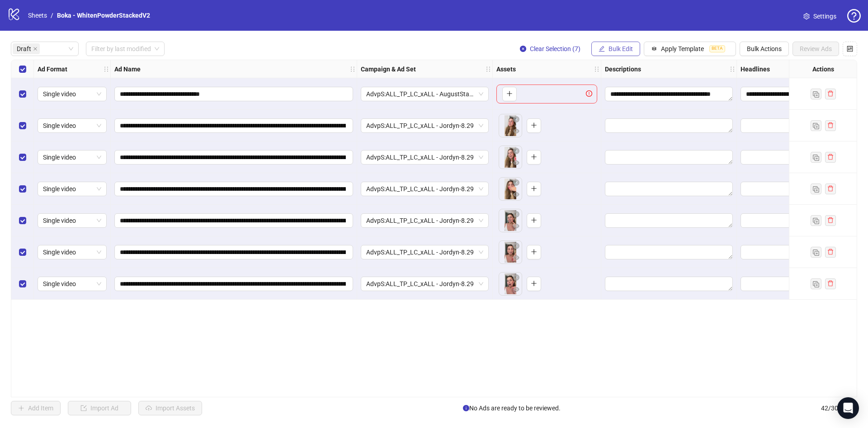
click at [637, 50] on button "Bulk Edit" at bounding box center [615, 49] width 49 height 14
click at [637, 111] on span "Descriptions" at bounding box center [625, 111] width 54 height 10
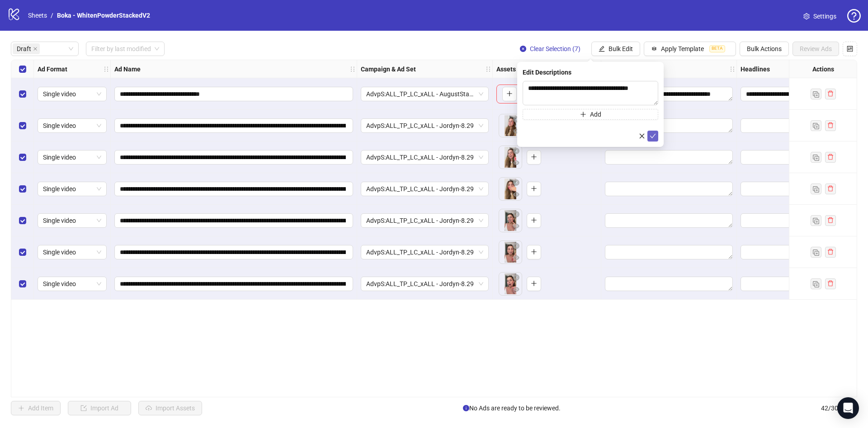
click at [655, 136] on icon "check" at bounding box center [653, 136] width 6 height 6
click at [606, 46] on button "Bulk Edit" at bounding box center [615, 49] width 49 height 14
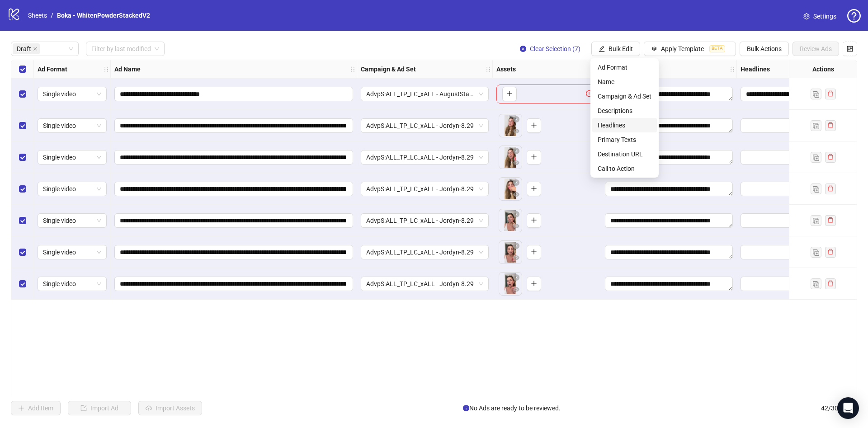
click at [632, 125] on span "Headlines" at bounding box center [625, 125] width 54 height 10
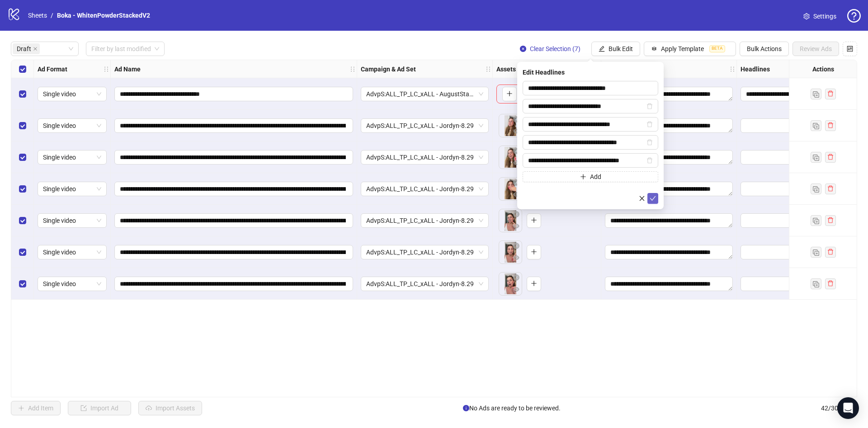
click at [651, 197] on icon "check" at bounding box center [653, 198] width 6 height 6
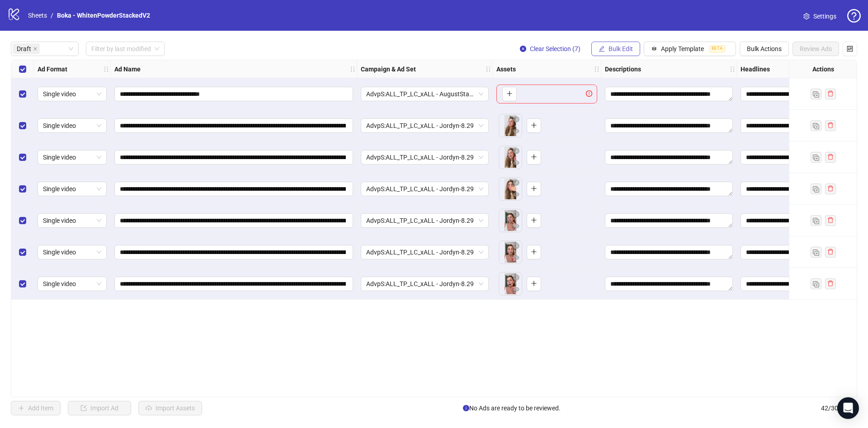
click at [619, 51] on span "Bulk Edit" at bounding box center [620, 48] width 24 height 7
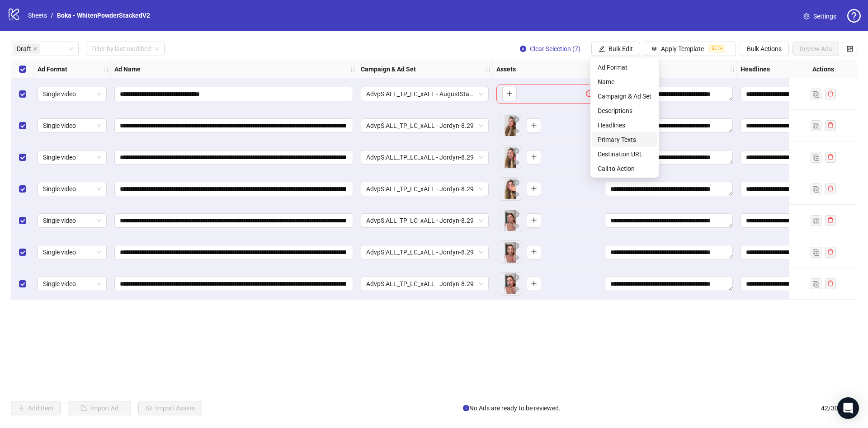
click at [640, 142] on span "Primary Texts" at bounding box center [625, 140] width 54 height 10
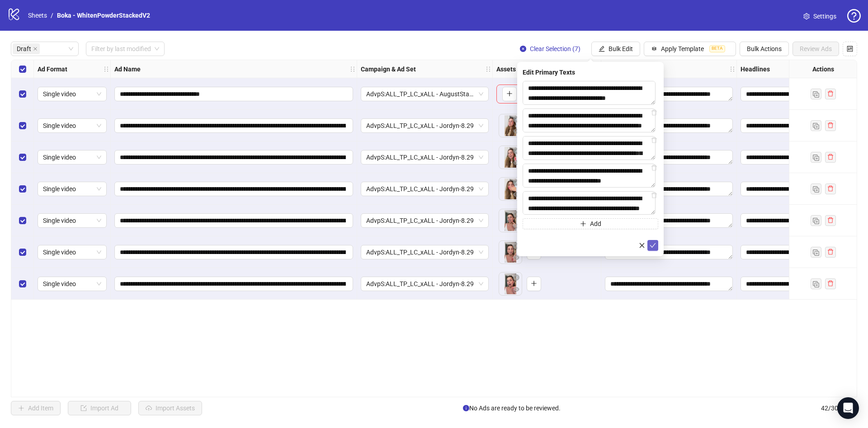
click at [651, 246] on icon "check" at bounding box center [653, 245] width 6 height 6
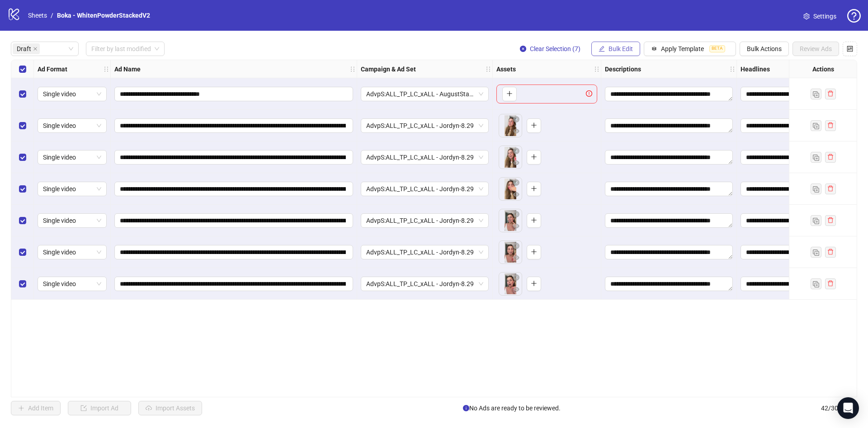
click at [611, 52] on span "Bulk Edit" at bounding box center [620, 48] width 24 height 7
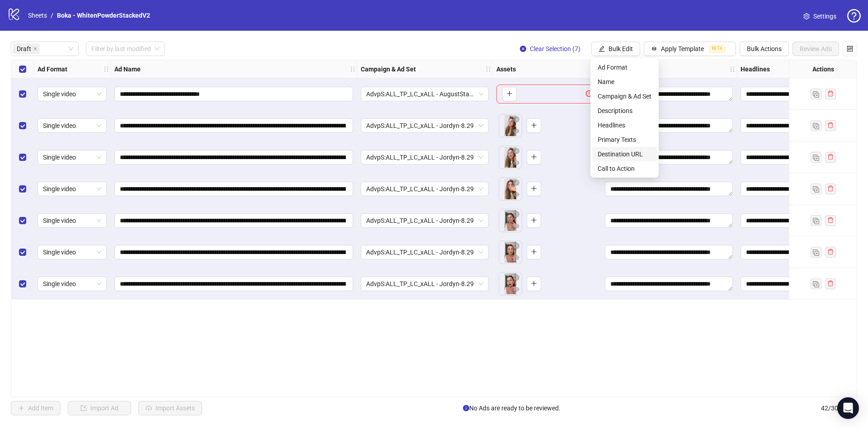
click at [624, 155] on span "Destination URL" at bounding box center [625, 154] width 54 height 10
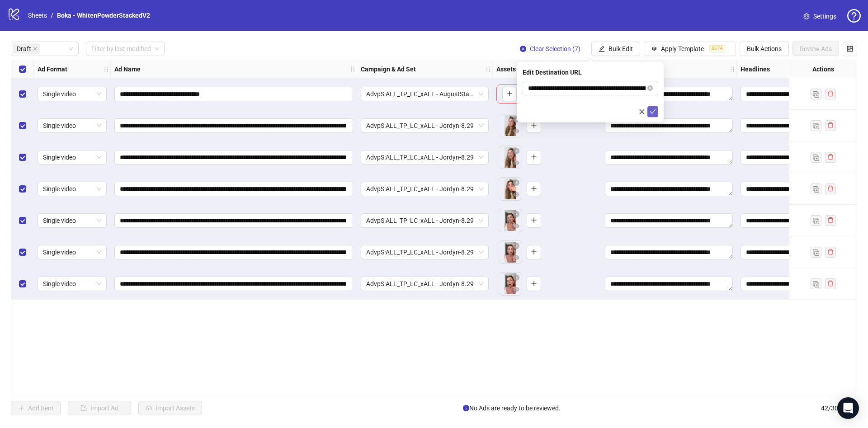
click at [654, 113] on icon "check" at bounding box center [653, 111] width 6 height 6
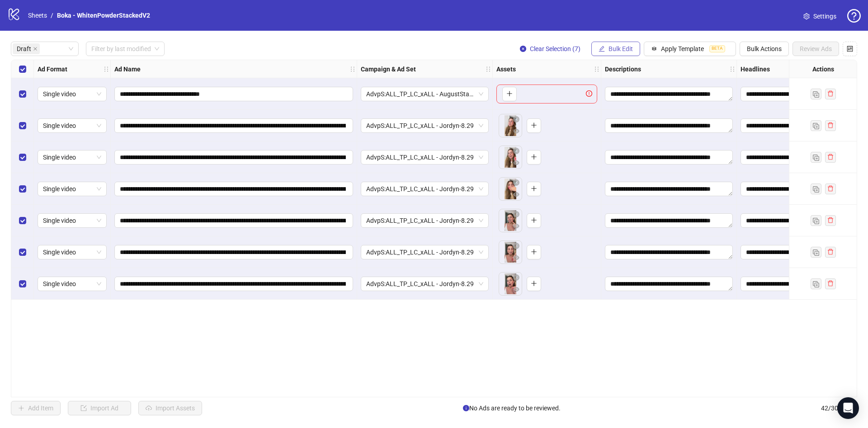
click at [626, 52] on span "Bulk Edit" at bounding box center [620, 48] width 24 height 7
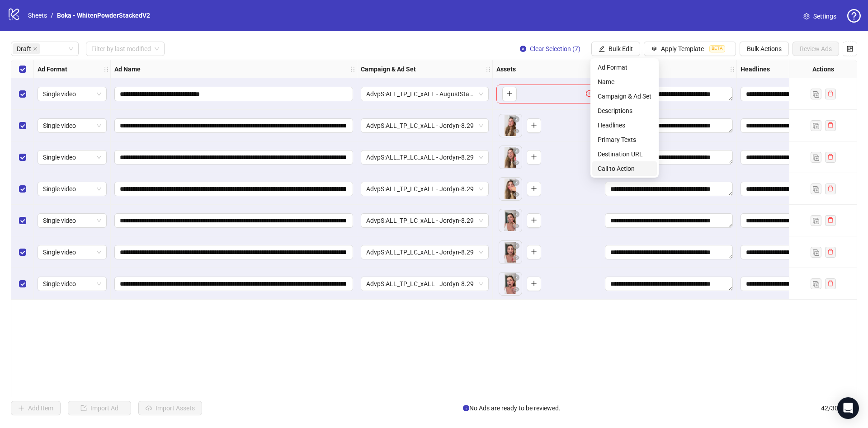
click at [613, 170] on span "Call to Action" at bounding box center [625, 169] width 54 height 10
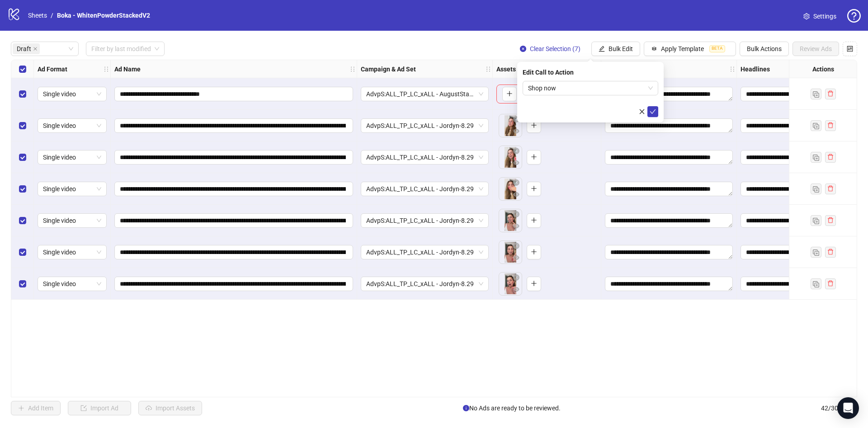
click at [645, 117] on div "Edit Call to Action Shop now" at bounding box center [590, 92] width 146 height 61
click at [651, 110] on icon "check" at bounding box center [653, 111] width 6 height 6
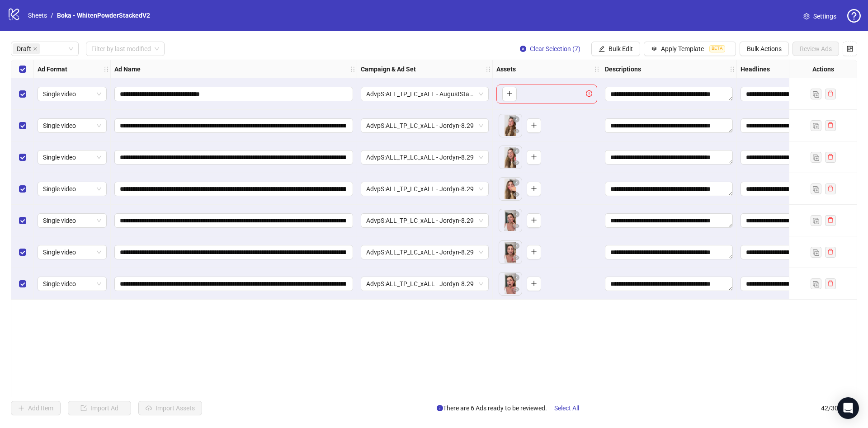
click at [19, 92] on div "Select row 1" at bounding box center [22, 94] width 23 height 32
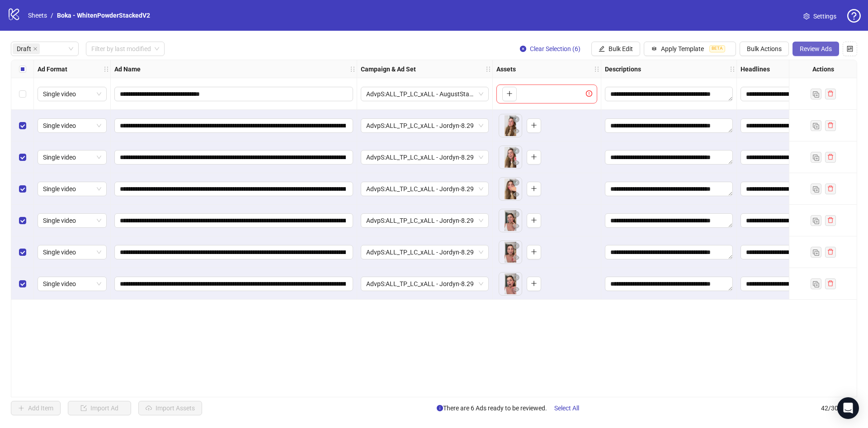
click at [817, 47] on span "Review Ads" at bounding box center [816, 48] width 32 height 7
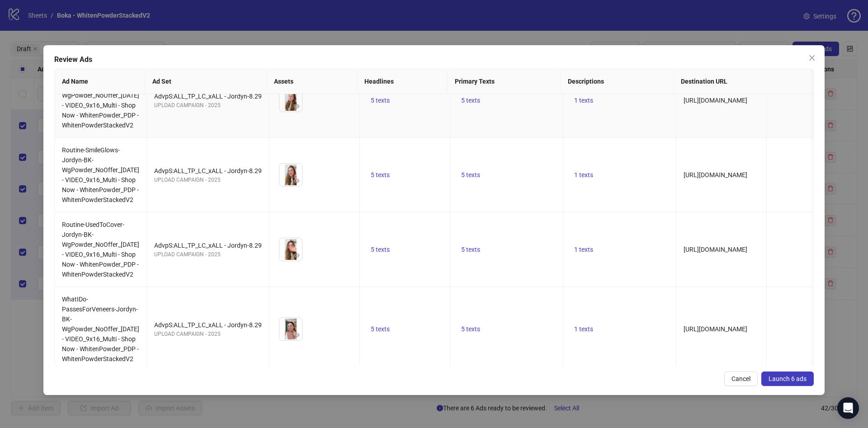
scroll to position [255, 0]
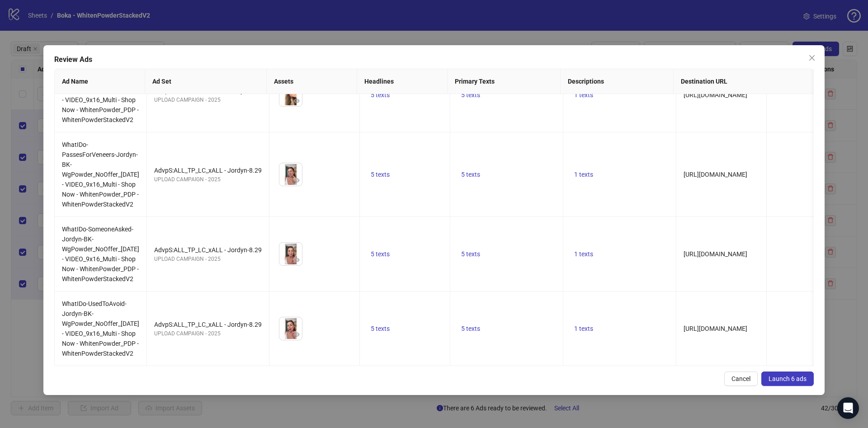
click at [788, 384] on button "Launch 6 ads" at bounding box center [787, 379] width 52 height 14
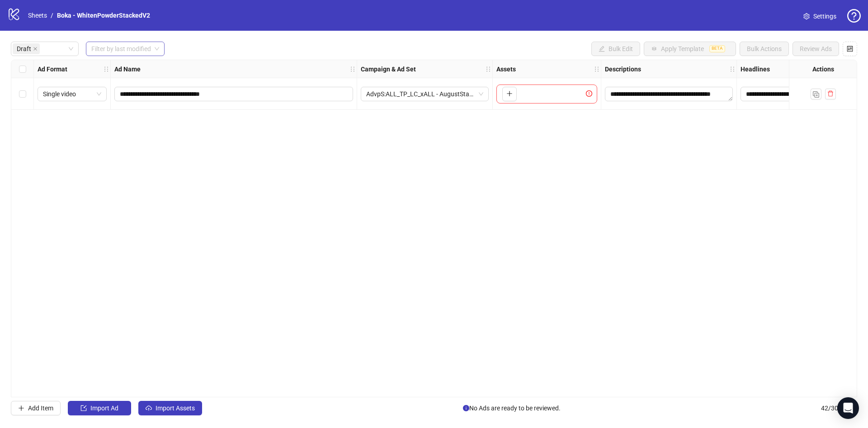
click at [110, 48] on input "search" at bounding box center [121, 49] width 60 height 14
click at [106, 66] on div "[DATE]" at bounding box center [125, 67] width 65 height 10
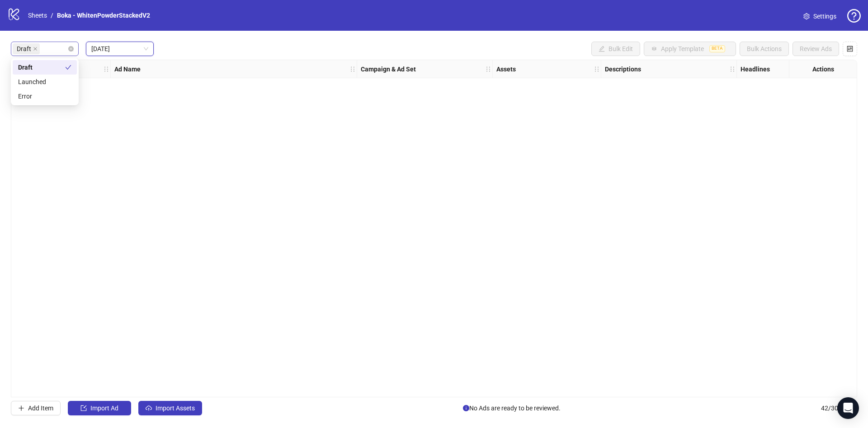
click at [68, 54] on div "Draft" at bounding box center [45, 49] width 68 height 14
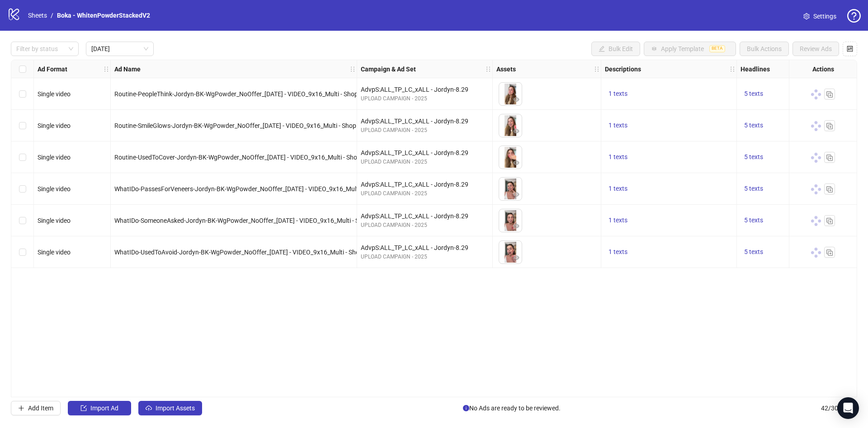
drag, startPoint x: 184, startPoint y: 304, endPoint x: 195, endPoint y: 292, distance: 16.9
click at [185, 301] on div "Ad Format Ad Name Campaign & Ad Set Assets Descriptions Headlines Primary Texts…" at bounding box center [434, 229] width 846 height 338
drag, startPoint x: 374, startPoint y: 232, endPoint x: 290, endPoint y: 245, distance: 85.5
click at [290, 245] on div "WhatIDo-UsedToAvoid-Jordyn-BK-WgPowder_NoOffer_[DATE] - VIDEO_9x16_Multi - Shop…" at bounding box center [234, 252] width 246 height 32
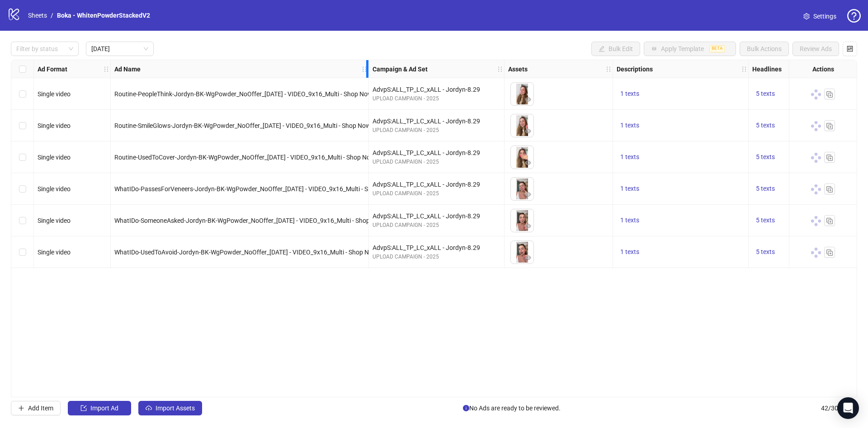
drag, startPoint x: 352, startPoint y: 70, endPoint x: 364, endPoint y: 160, distance: 90.3
click at [364, 160] on div "Ad Format Ad Name Campaign & Ad Set Assets Descriptions Headlines Primary Texts…" at bounding box center [526, 164] width 1031 height 208
